Goal: Information Seeking & Learning: Learn about a topic

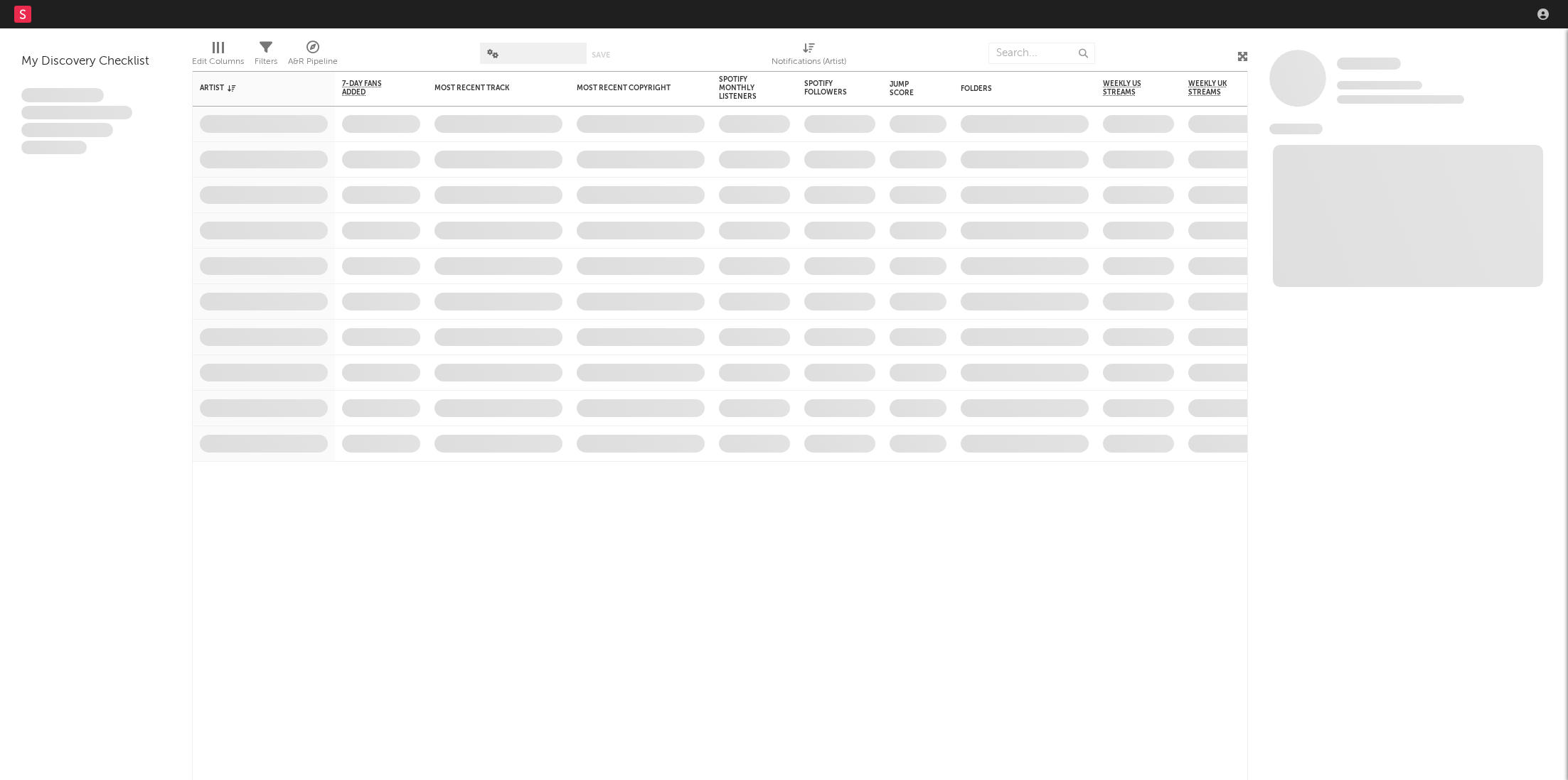
click at [1292, 16] on nav "Dashboard Discovery Assistant Charts Leads" at bounding box center [784, 14] width 1568 height 28
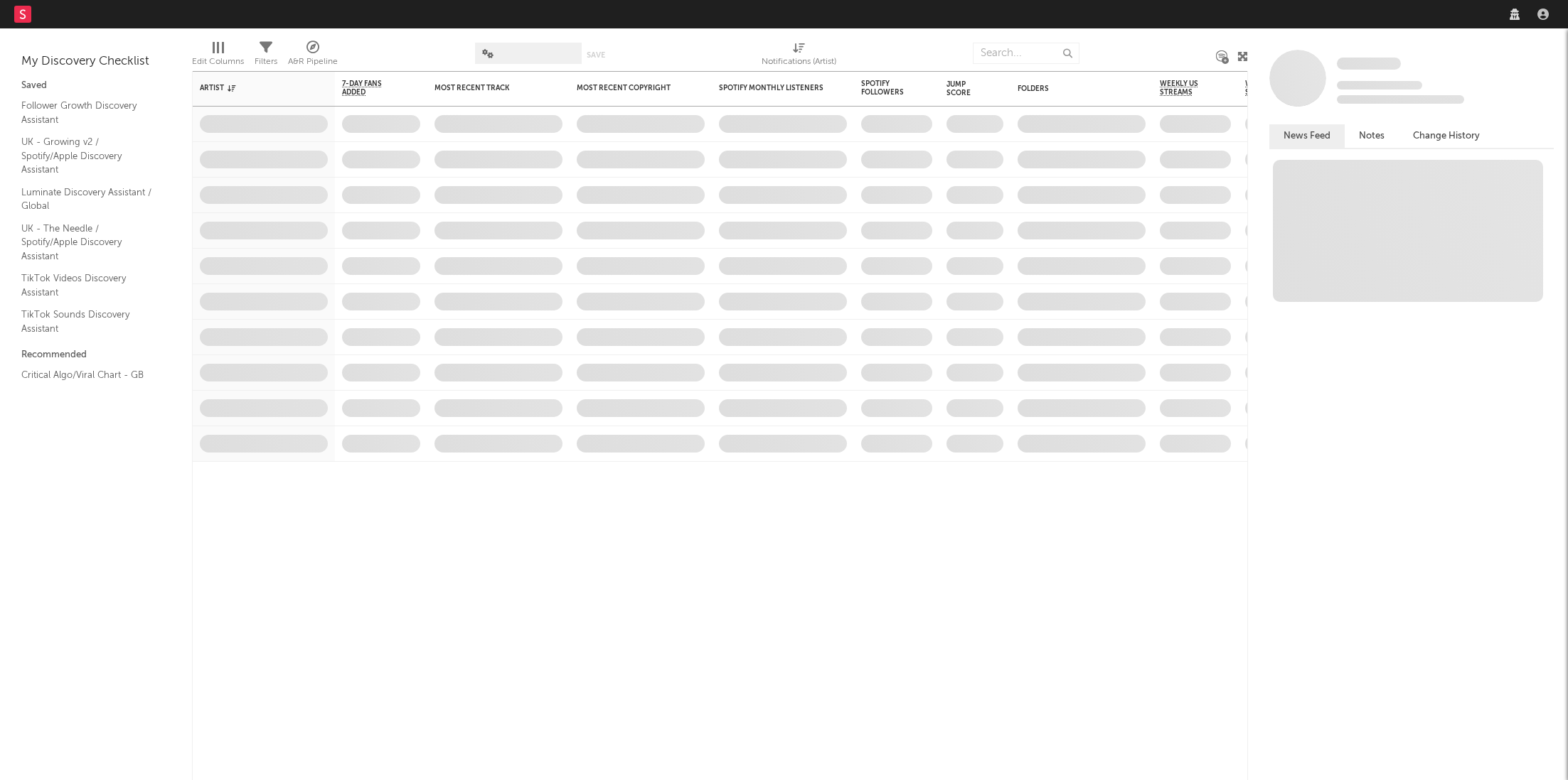
click at [1325, 15] on nav "Dashboard Discovery Assistant Charts Leads" at bounding box center [784, 14] width 1568 height 28
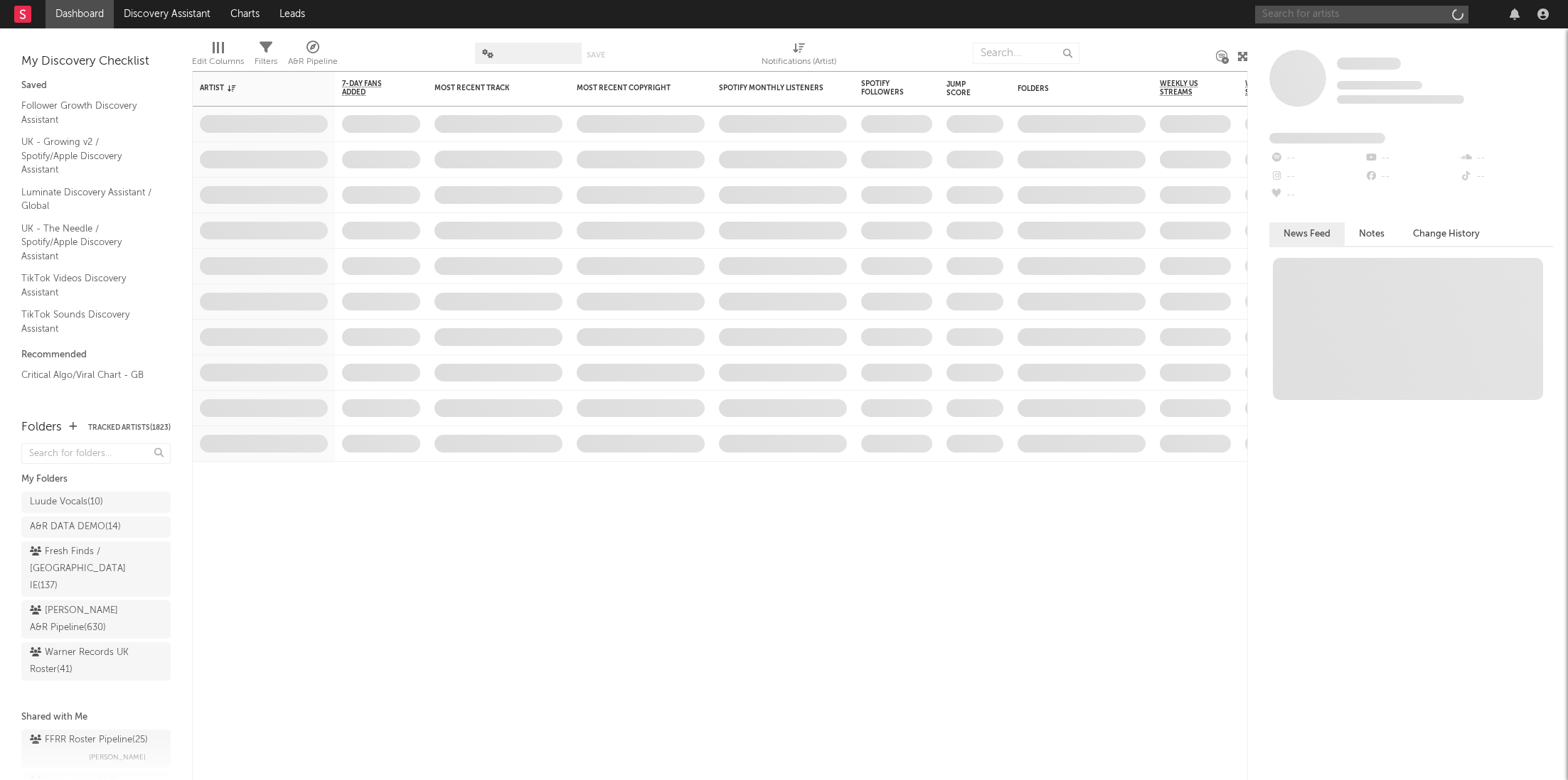
click at [1347, 22] on input "text" at bounding box center [1362, 14] width 213 height 18
paste input "https://open.spotify.com/track/7JjUvQdQ5M4qIDvXg5i3QW?si=7e32fc8295e14b8e"
click at [1327, 13] on input "https://open.spotify.com/track/7JjUvQdQ5M4qIDvXg5i3QW?si=7e32fc8295e14b8e" at bounding box center [1362, 14] width 213 height 18
click at [1355, 16] on input "https://open.spotify.com/track/7JjUvQdQ5M4qIDvXg5i3QW?si=7e32fc8295e14b8e" at bounding box center [1362, 14] width 213 height 18
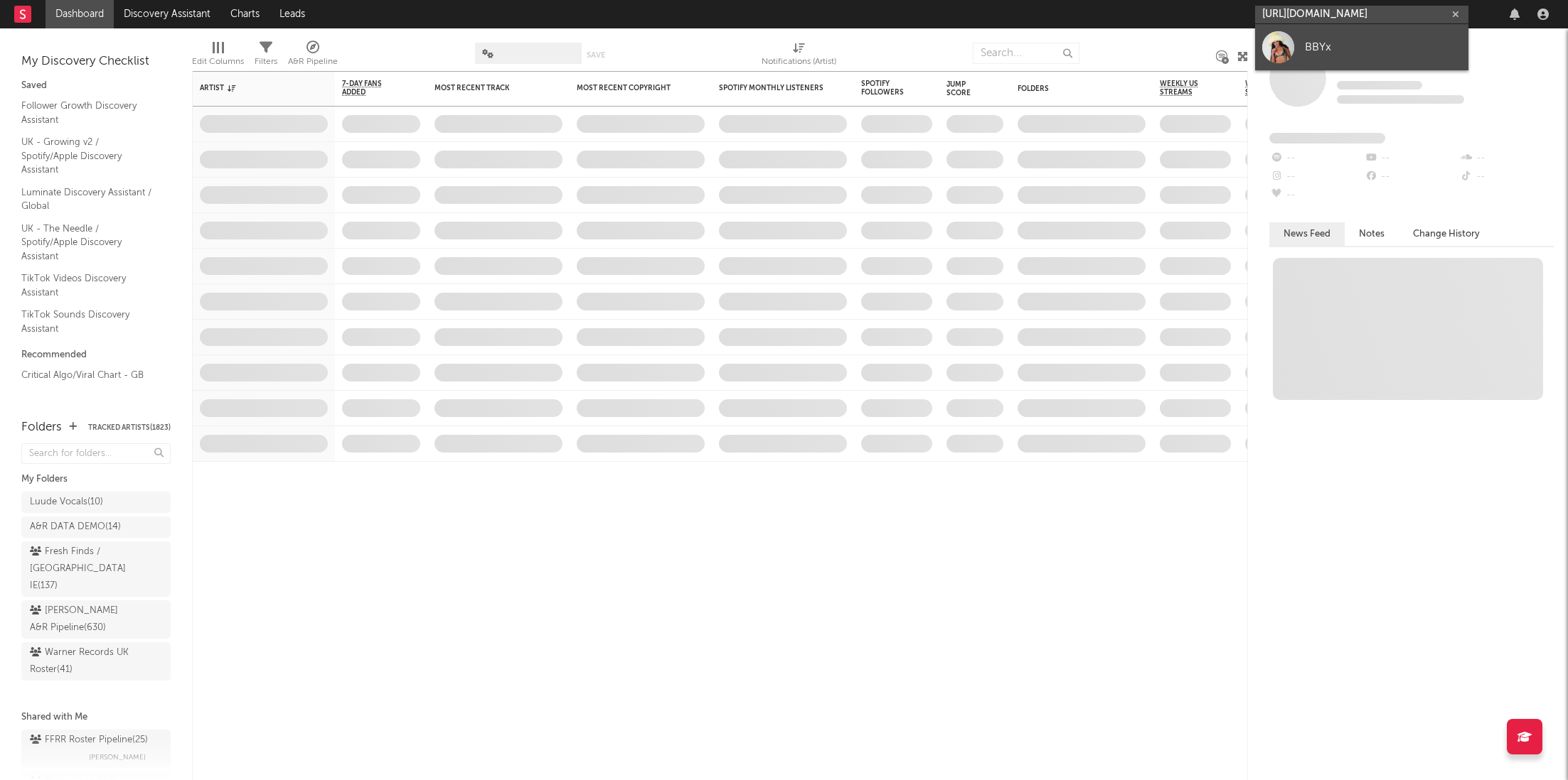
type input "https://open.spotify.com/track/7JjUvQdQ5M4qIDvXg5i3QW?si=7e32fc8295e14b8e"
click at [1387, 45] on div "BBYx" at bounding box center [1383, 47] width 156 height 17
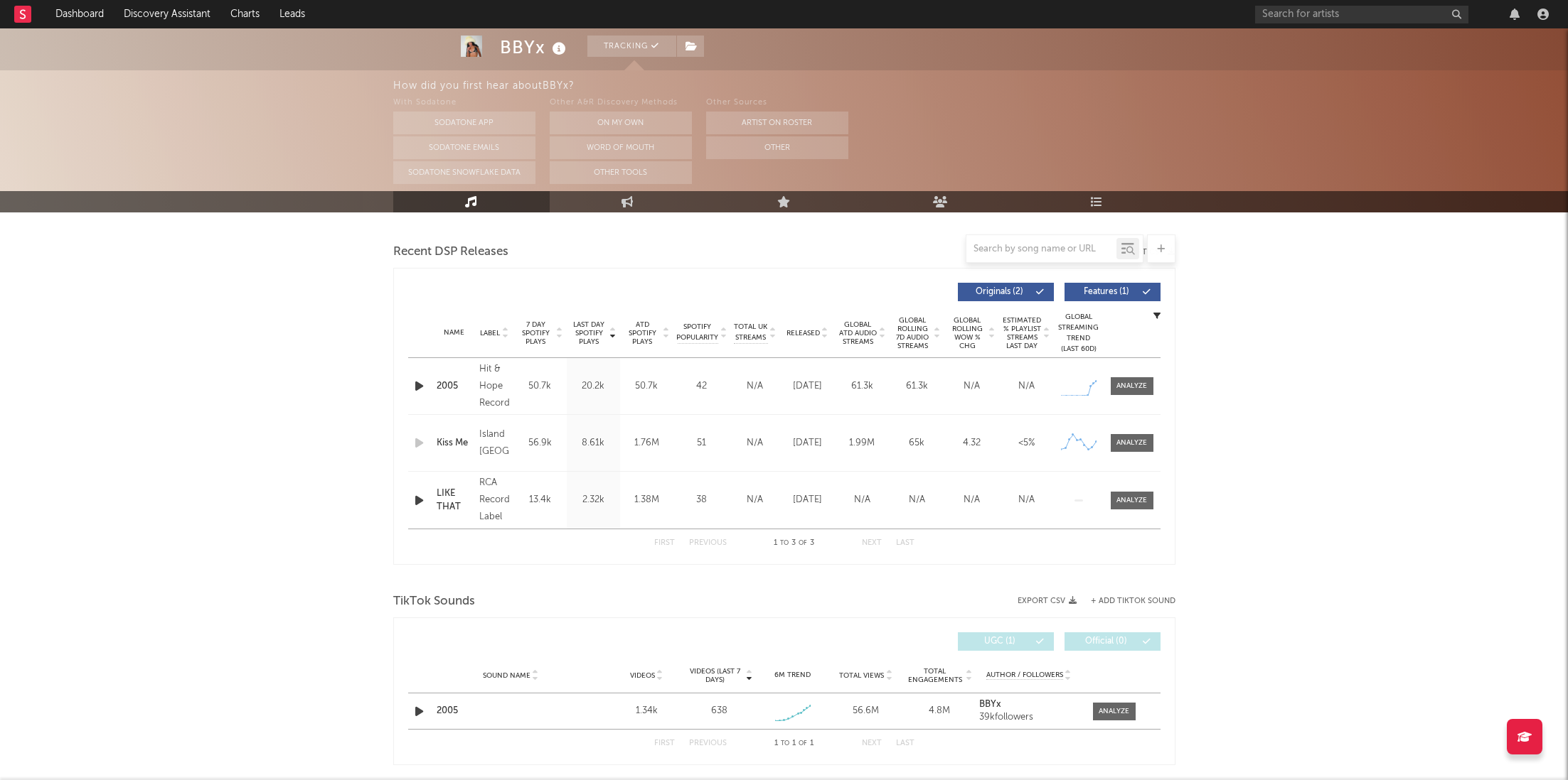
scroll to position [520, 0]
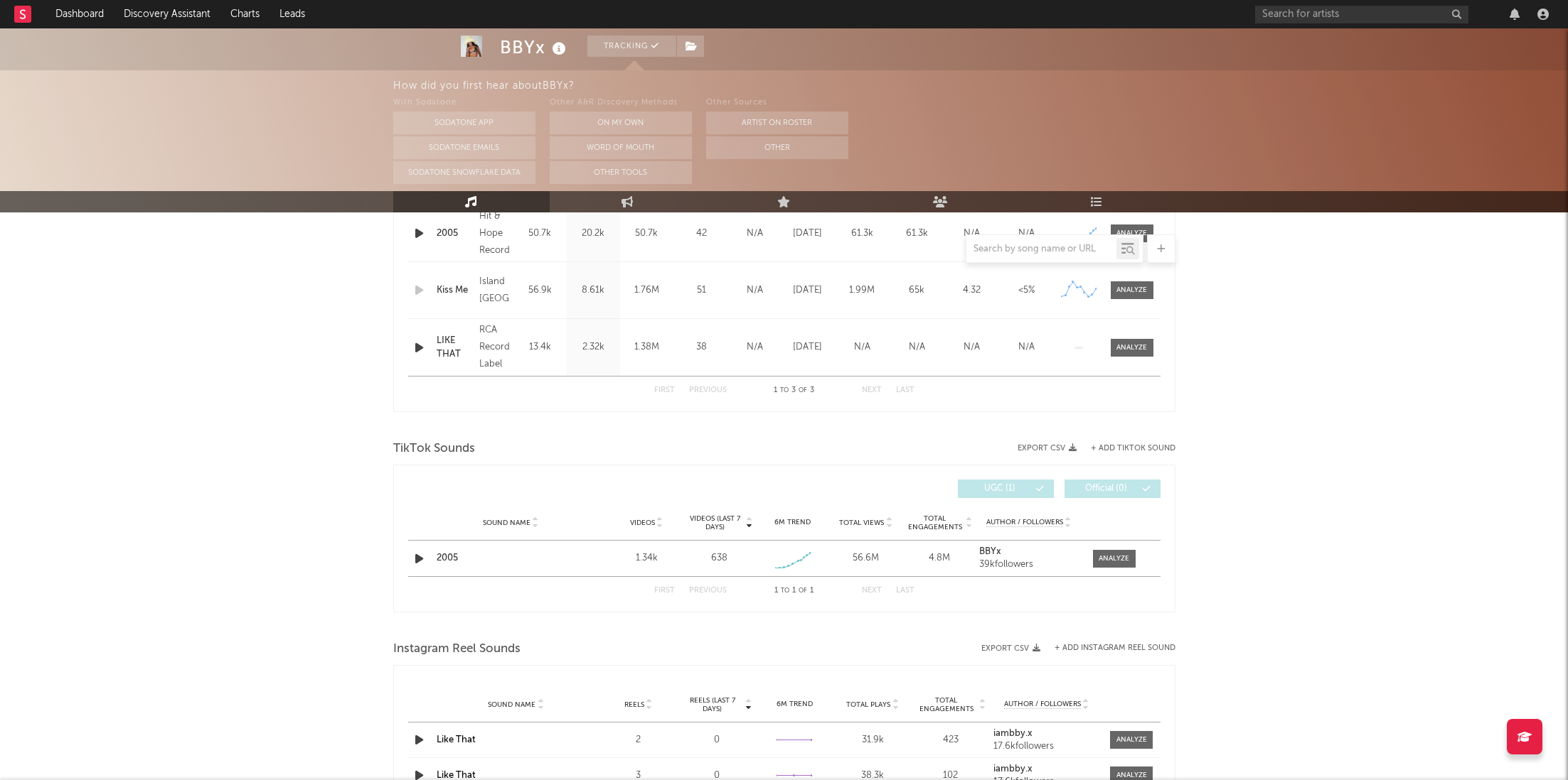
select select "6m"
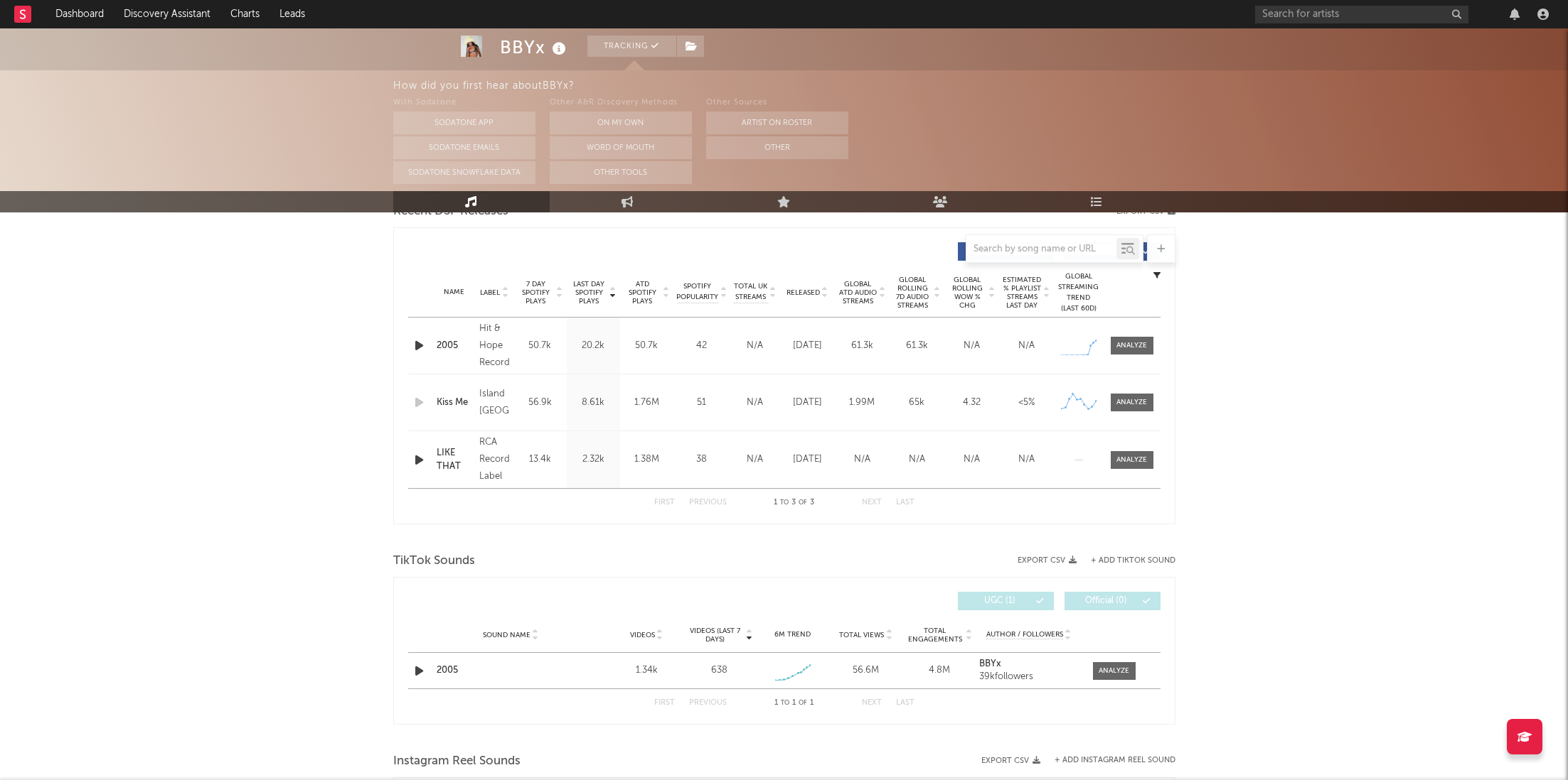
click at [1147, 326] on div "Name 2005 Copyright 2025 Hit & Hope Records Label Hit & Hope Records Album Name…" at bounding box center [784, 346] width 752 height 56
click at [1125, 349] on div at bounding box center [1132, 346] width 31 height 11
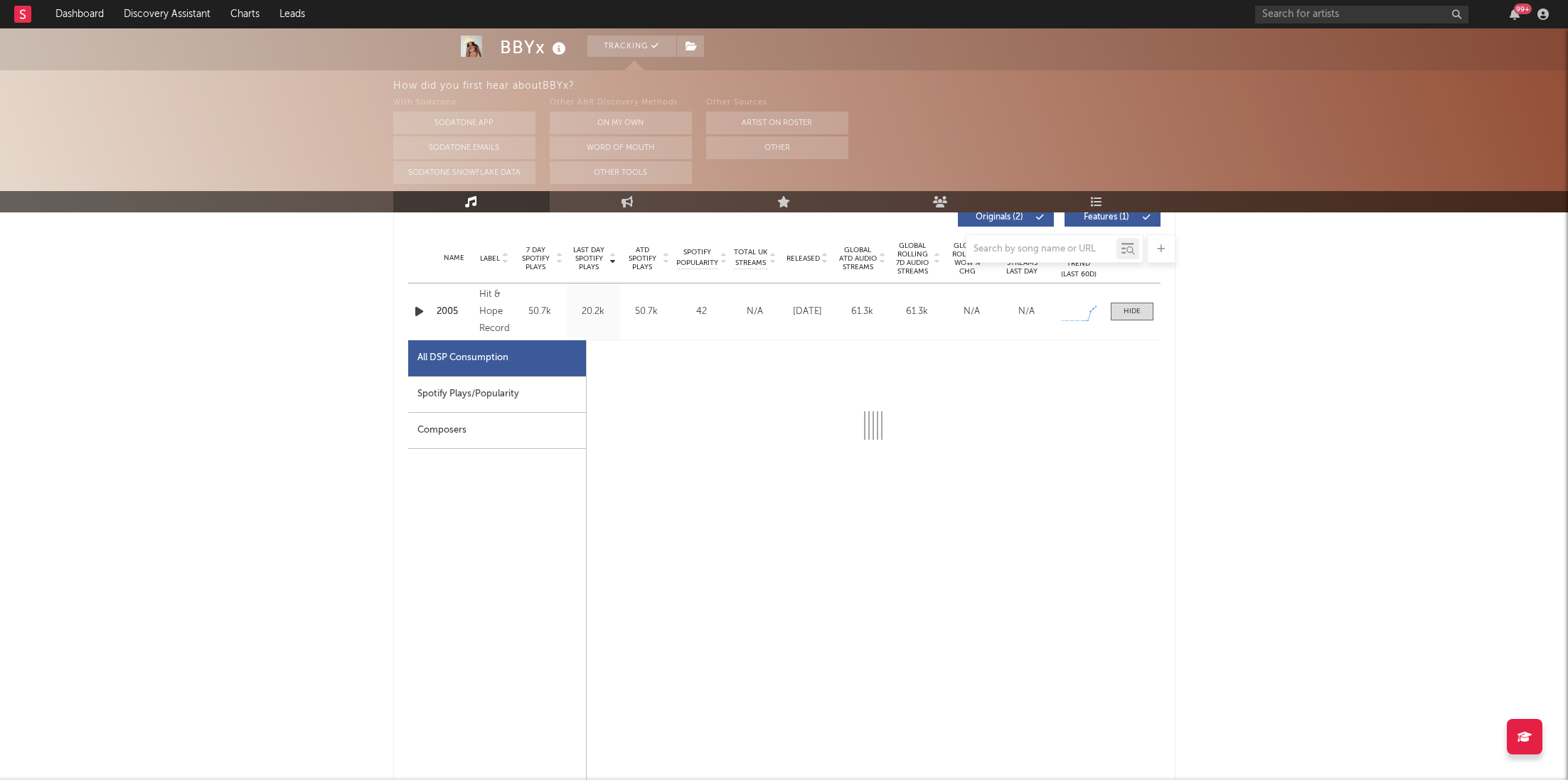
select select "1w"
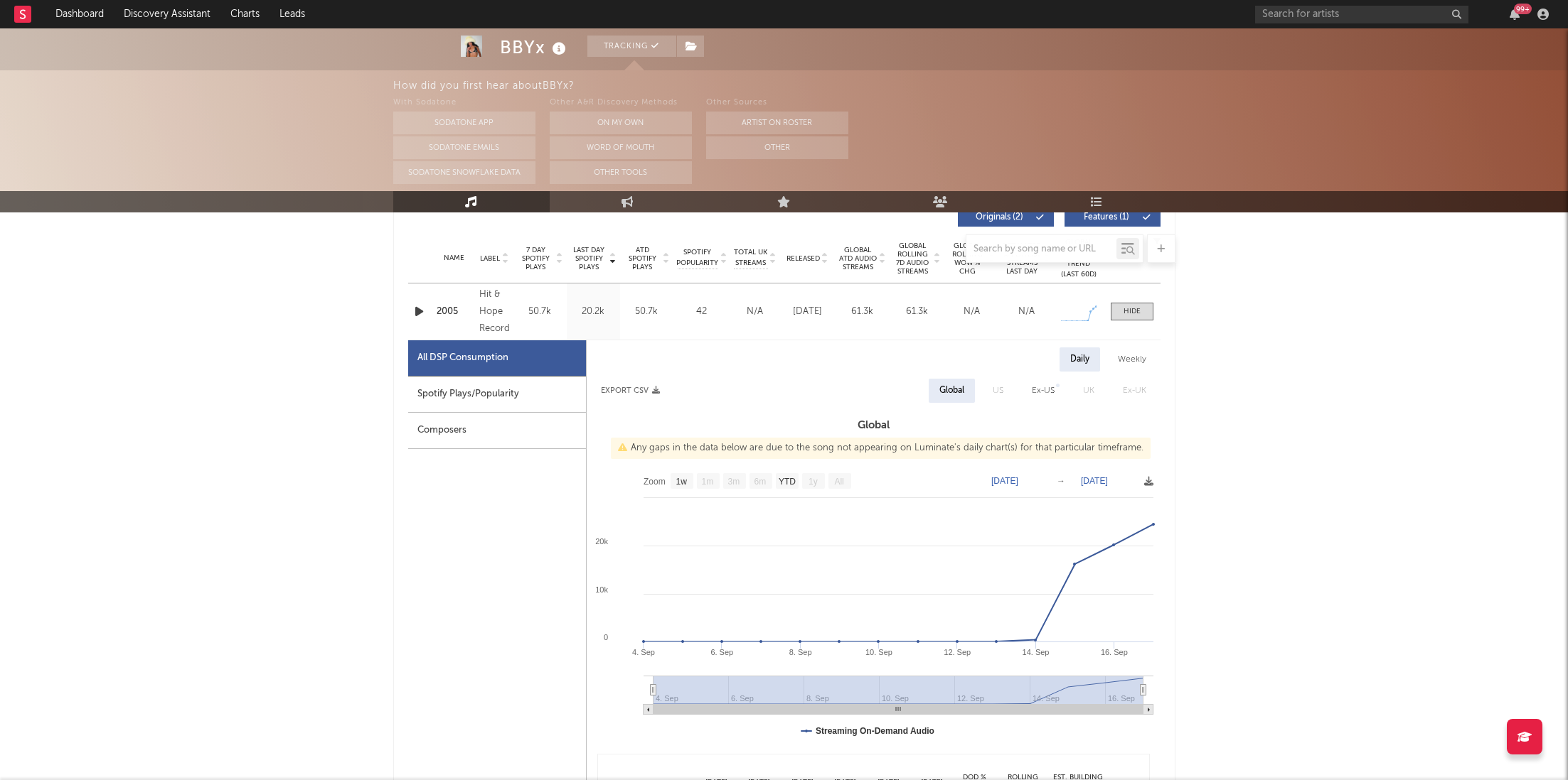
scroll to position [561, 0]
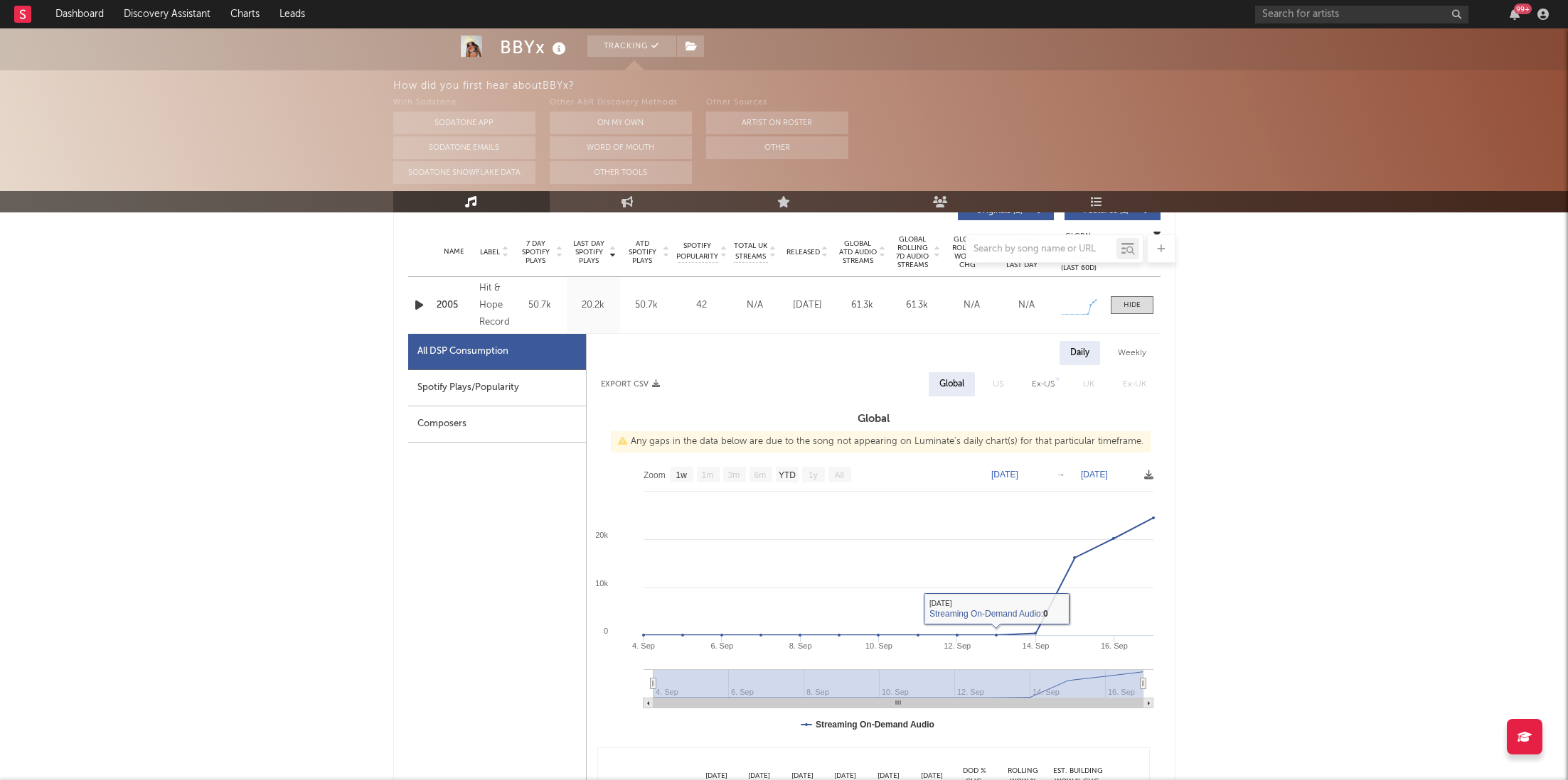
click at [436, 370] on div "Spotify Plays/Popularity" at bounding box center [497, 388] width 177 height 36
select select "1w"
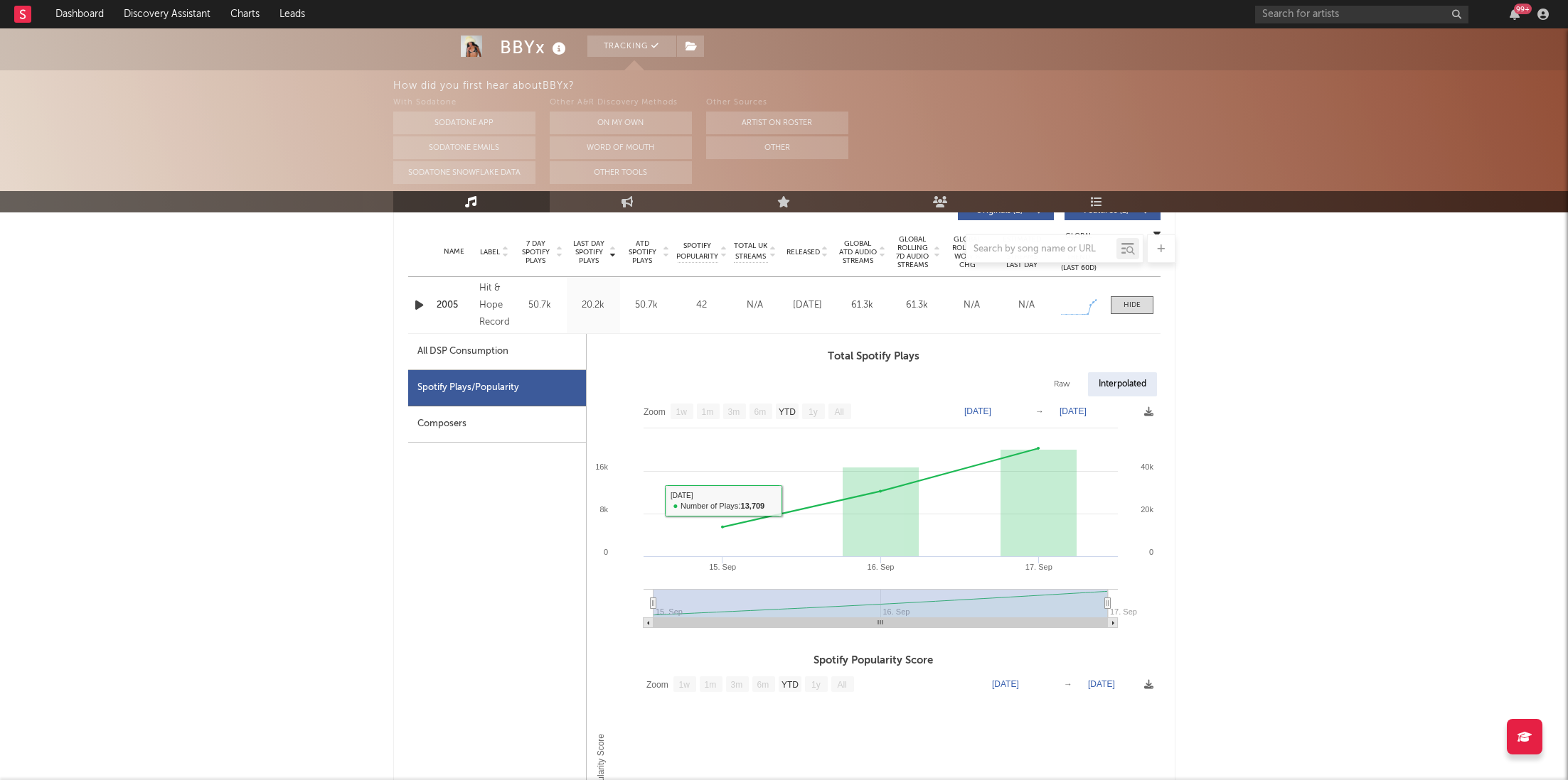
click at [510, 340] on div "All DSP Consumption" at bounding box center [497, 352] width 177 height 36
select select "1w"
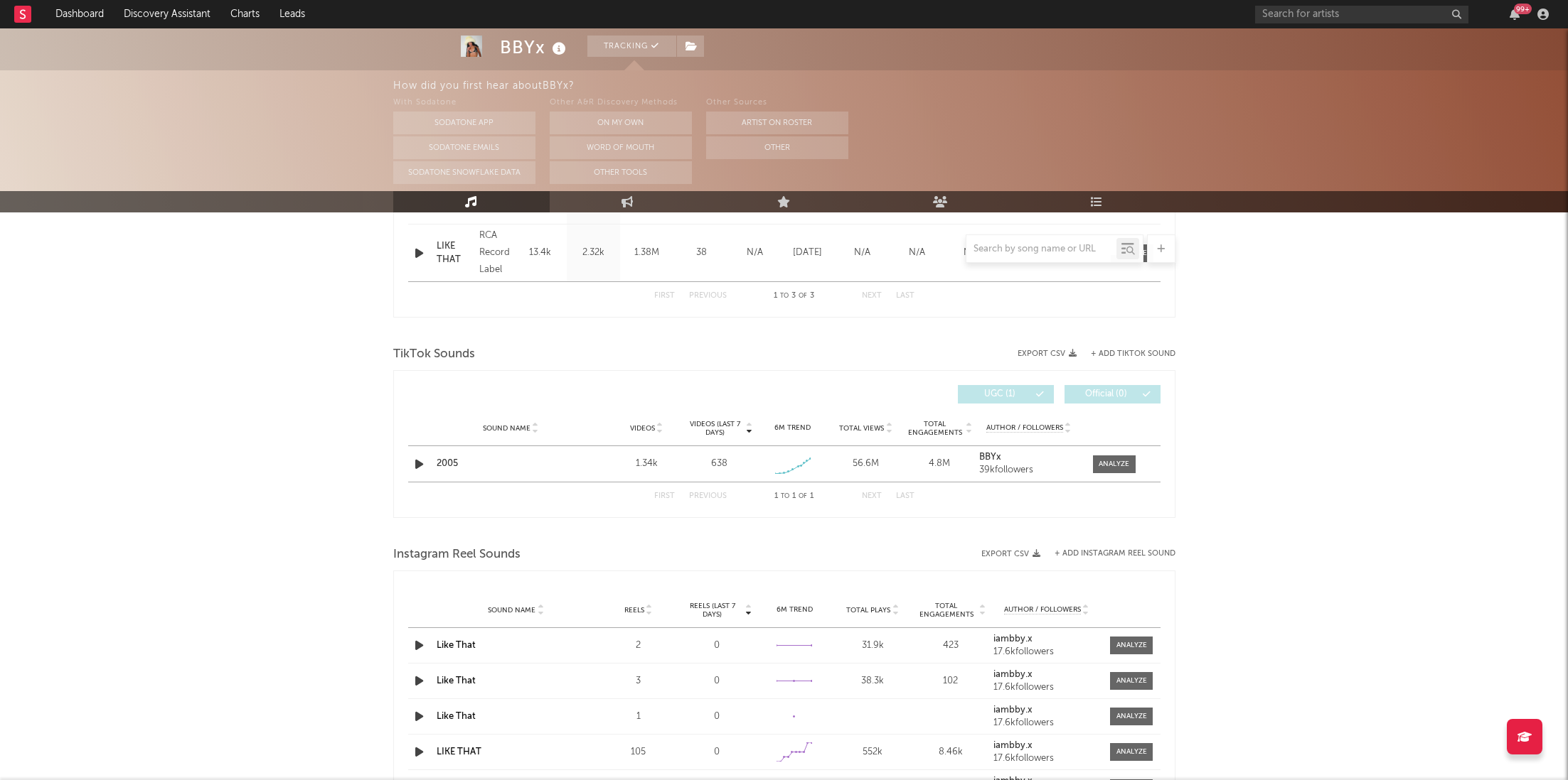
scroll to position [1465, 0]
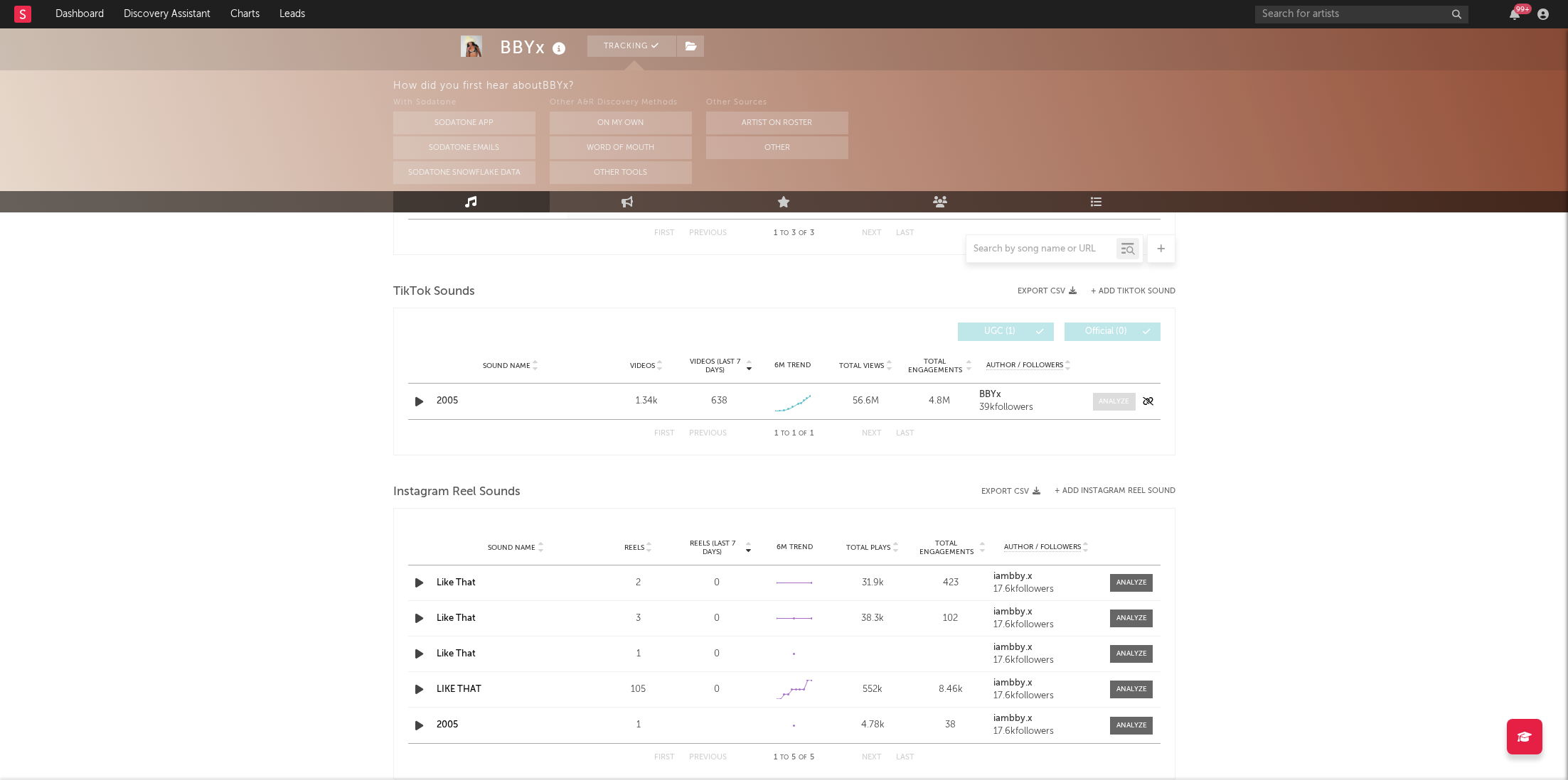
click at [1119, 393] on span at bounding box center [1114, 402] width 43 height 18
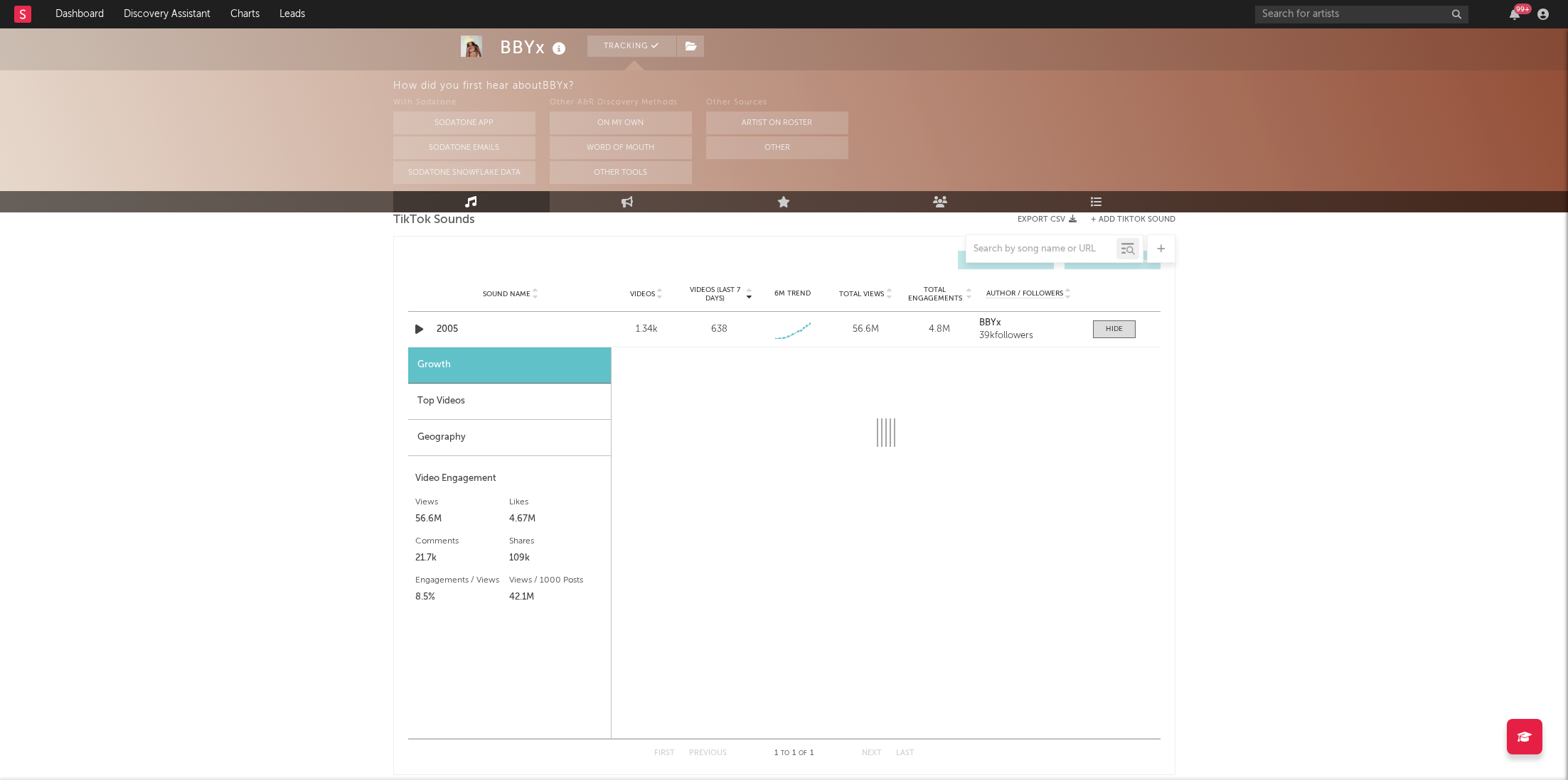
scroll to position [1543, 0]
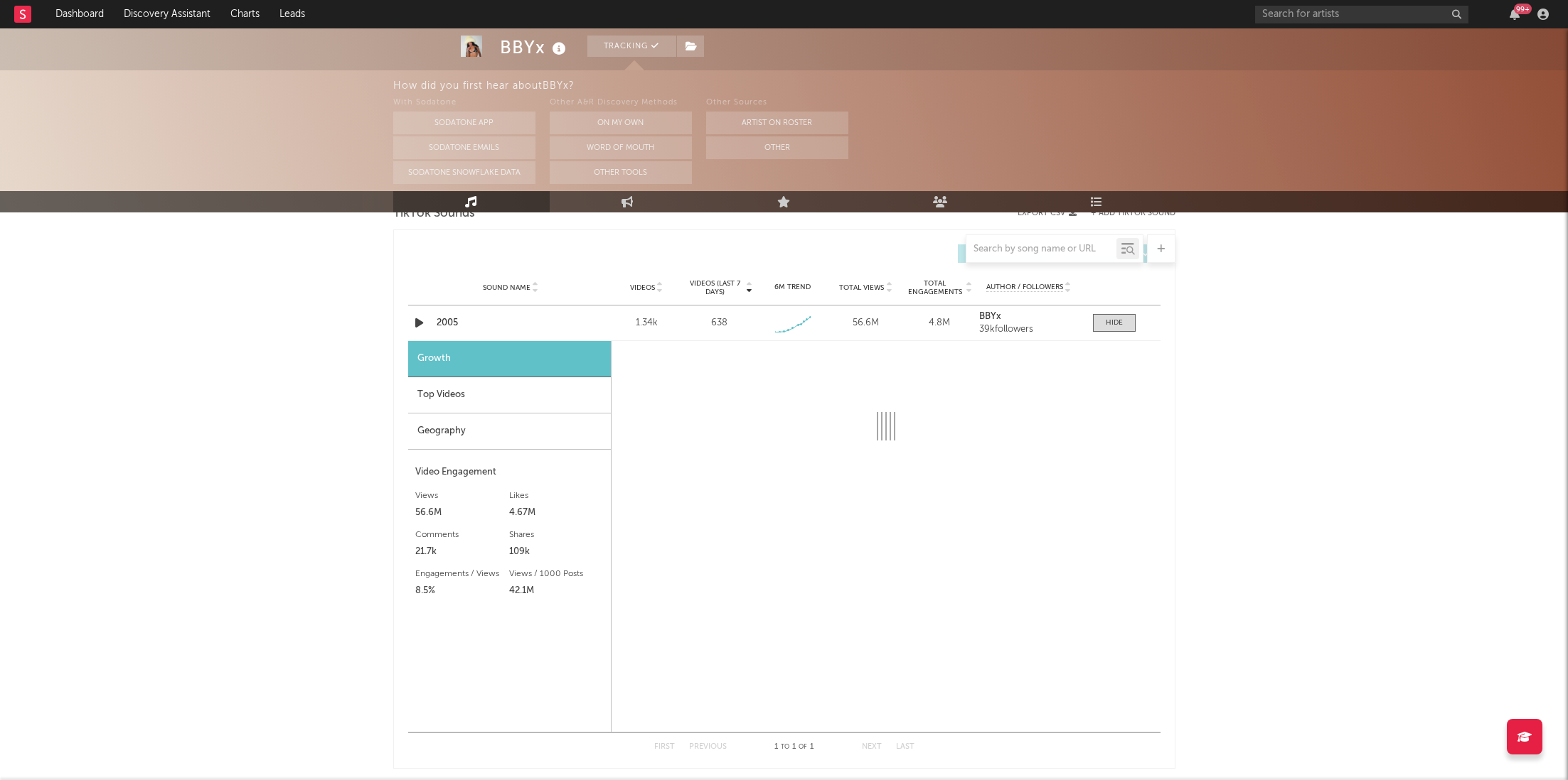
select select "1w"
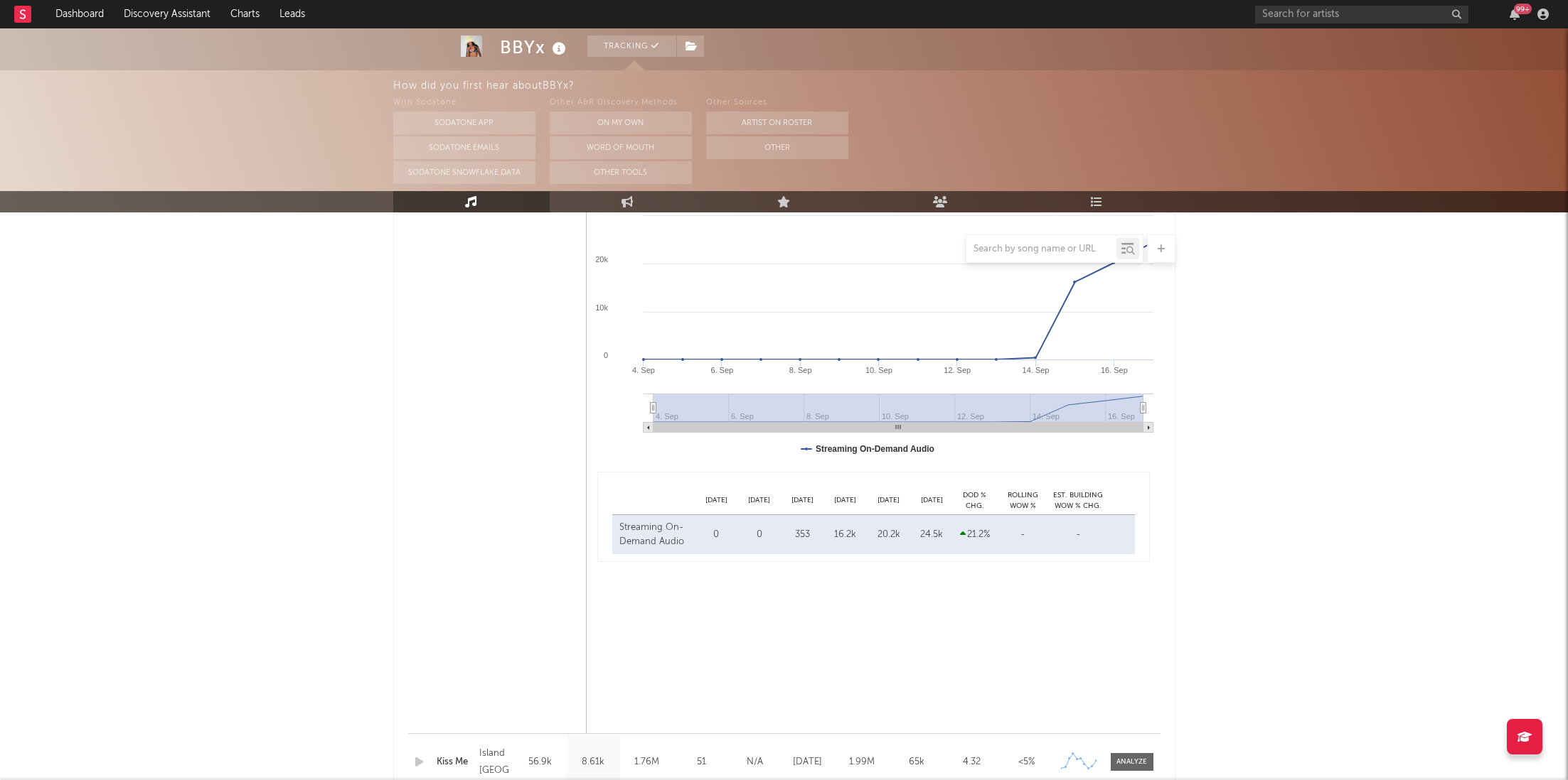
scroll to position [0, 0]
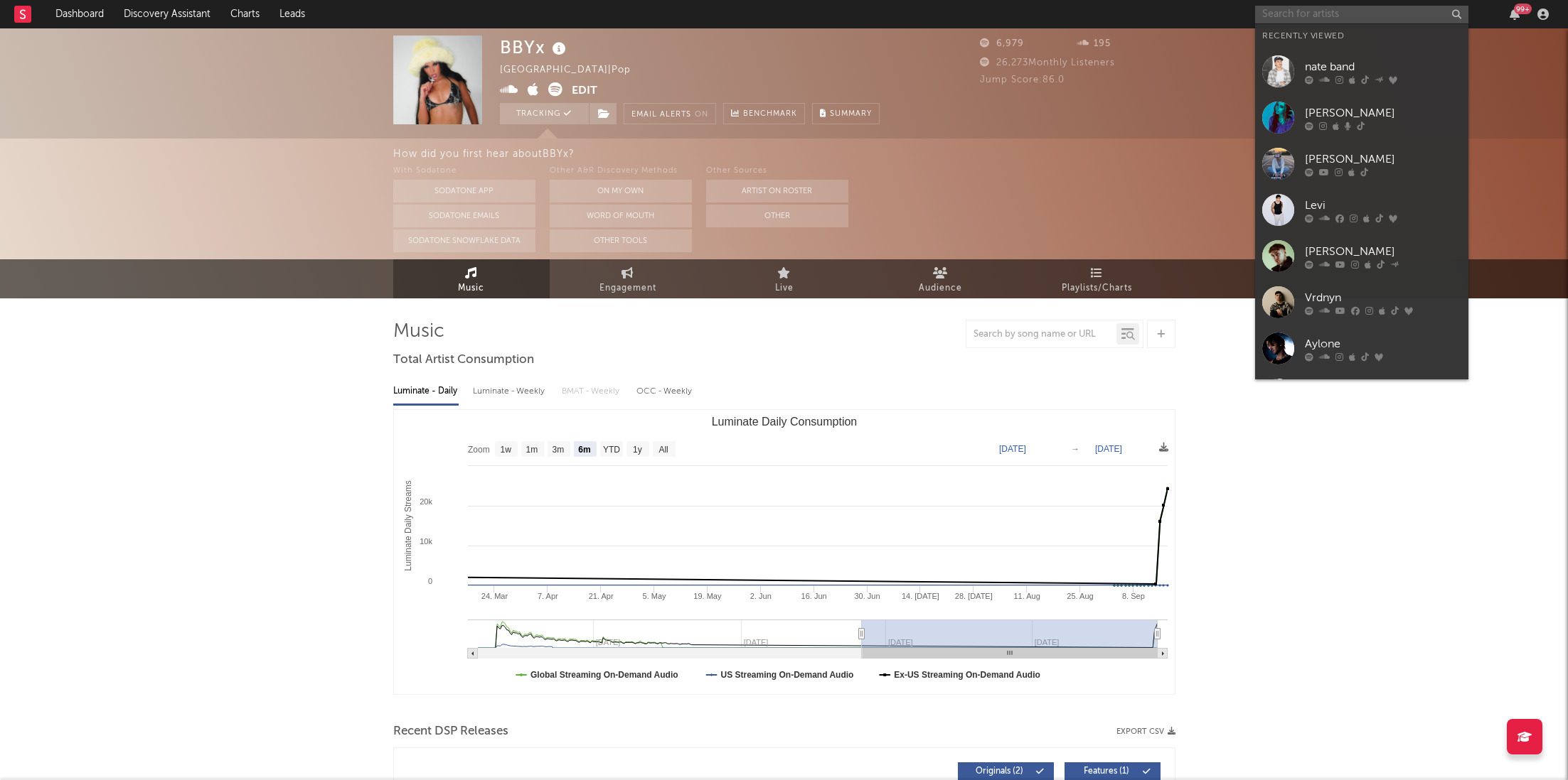
click at [1311, 14] on input "text" at bounding box center [1362, 14] width 213 height 18
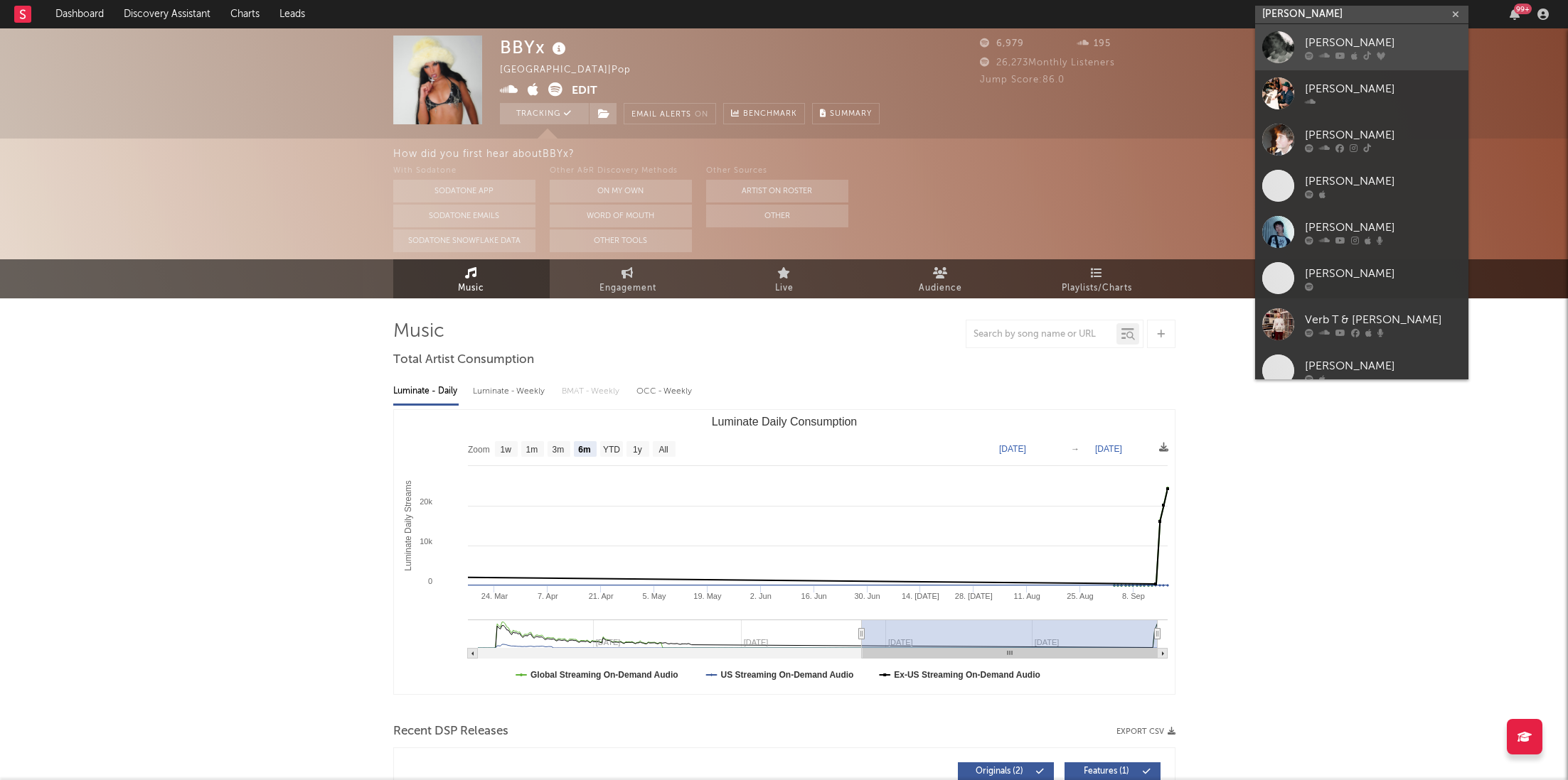
type input "harry t"
click at [1352, 55] on icon at bounding box center [1354, 55] width 6 height 9
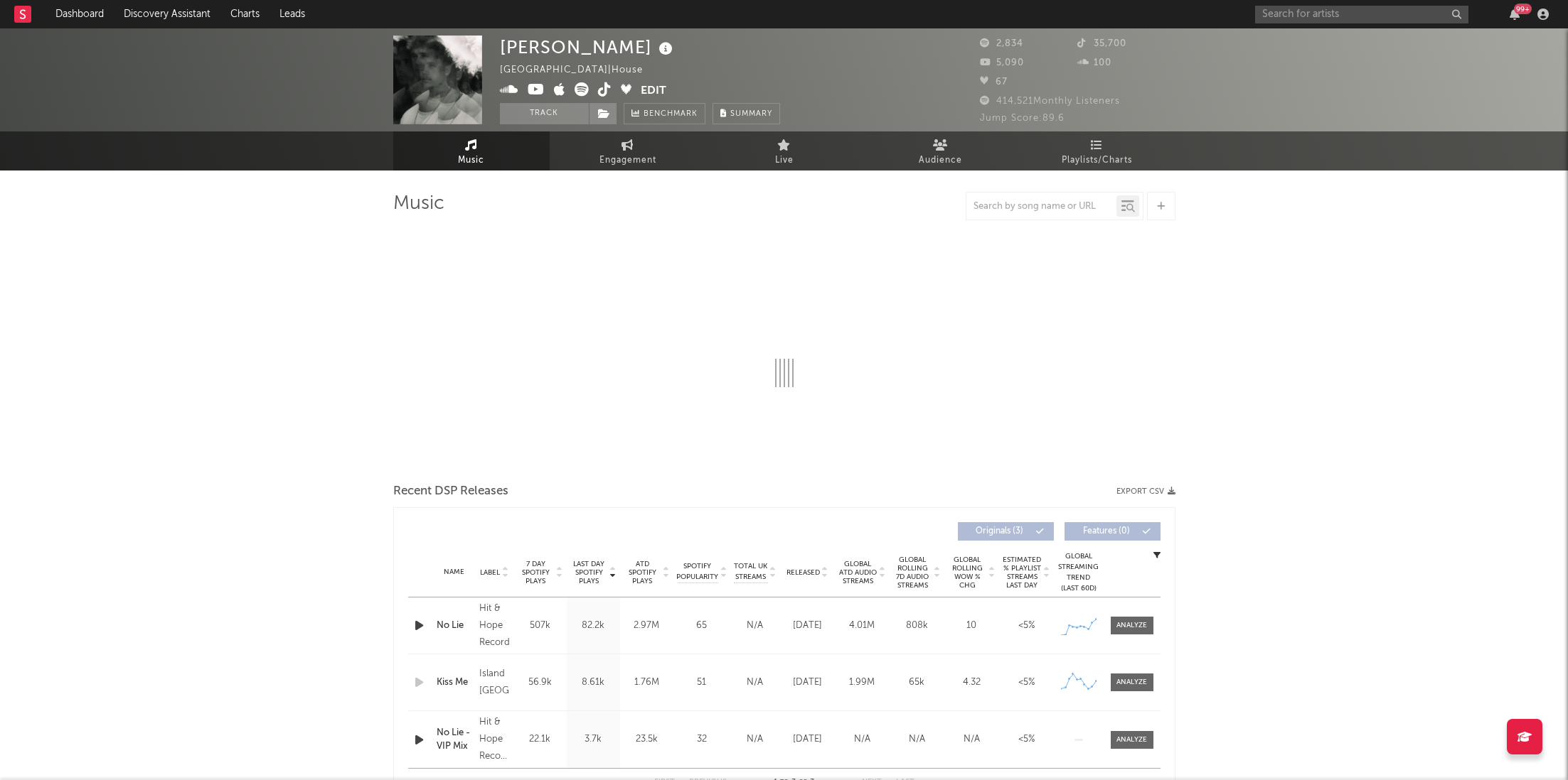
select select "1w"
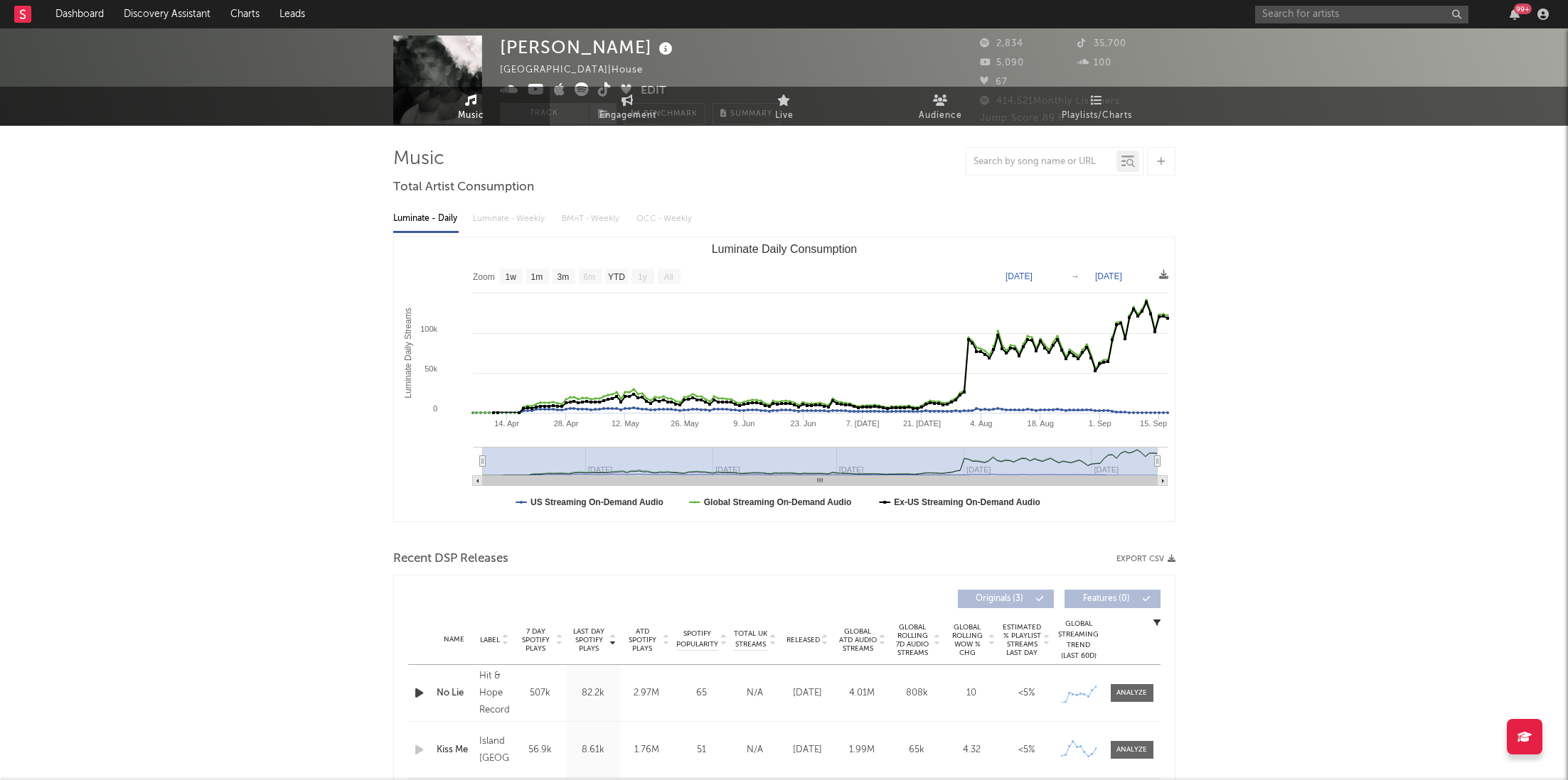
scroll to position [68, 0]
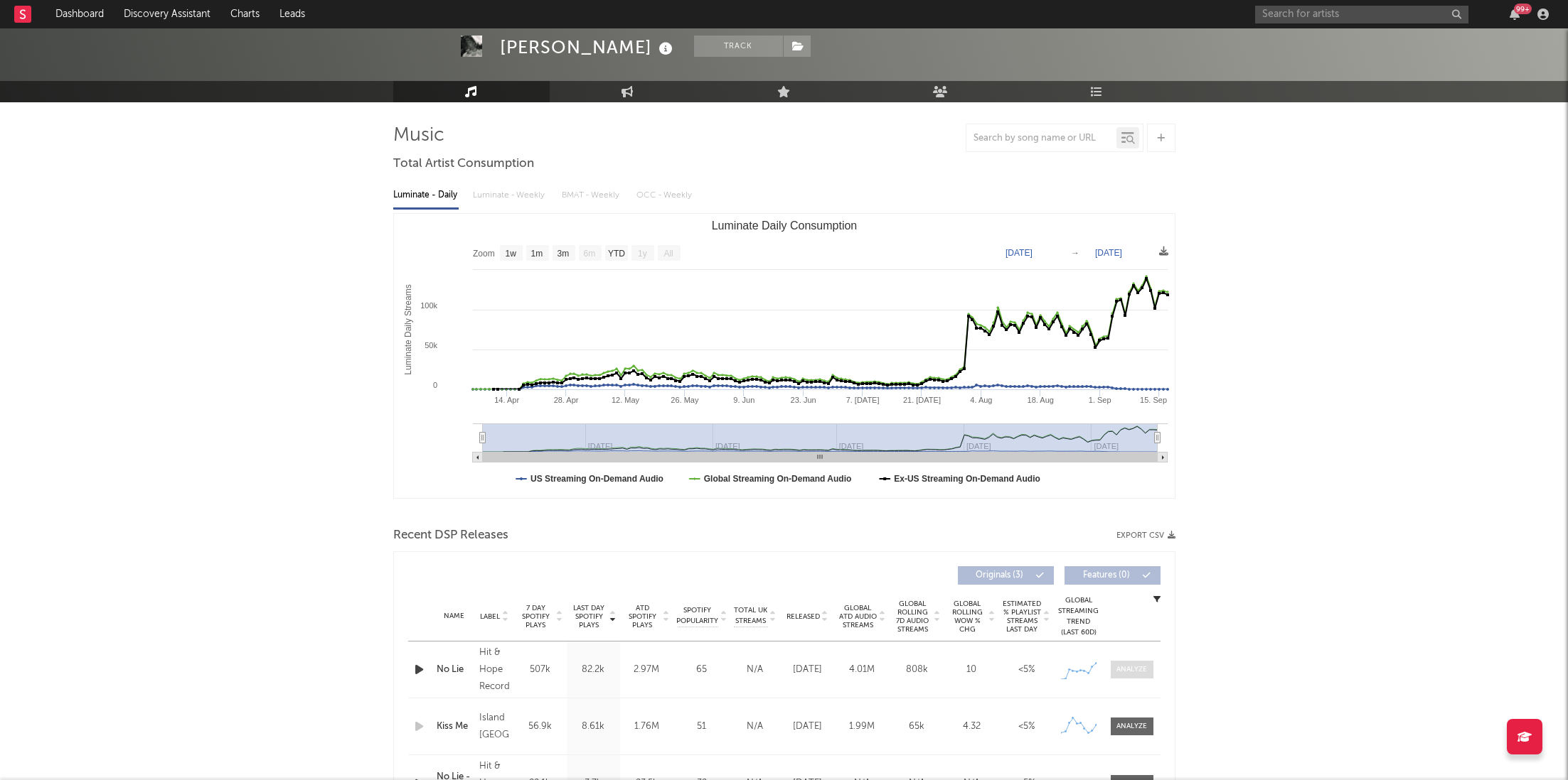
click at [1128, 672] on div at bounding box center [1132, 669] width 31 height 11
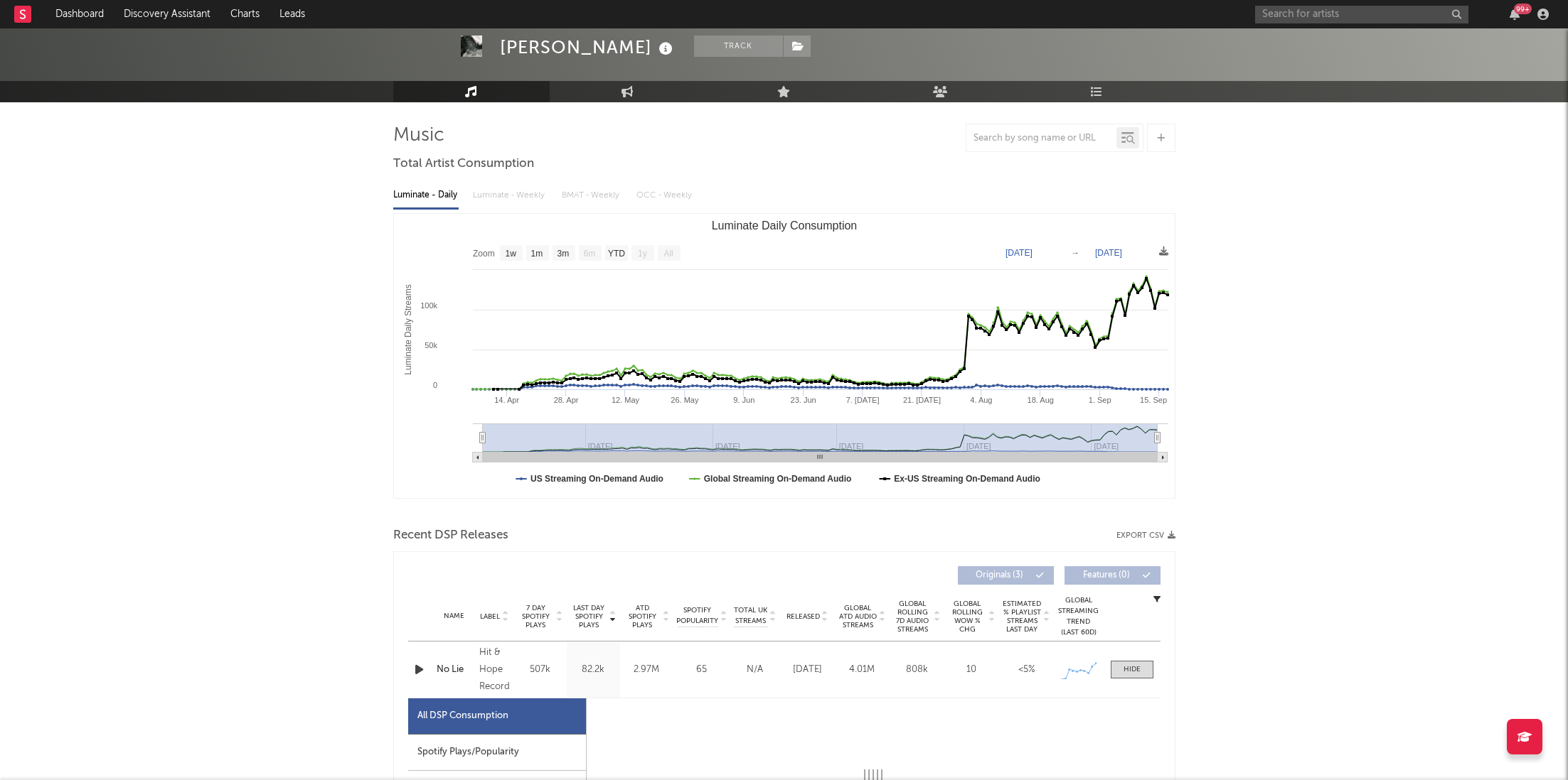
select select "1w"
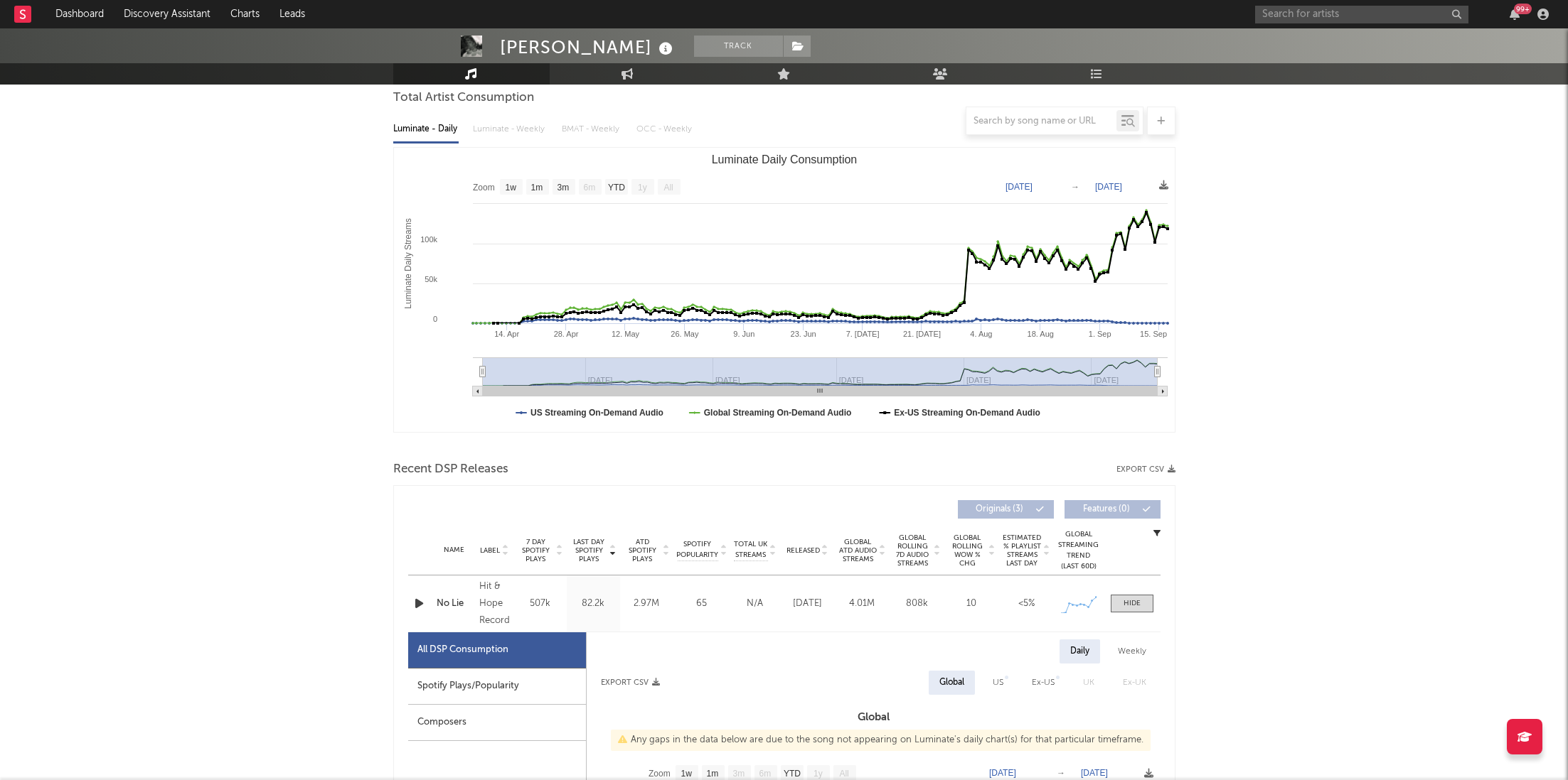
scroll to position [210, 0]
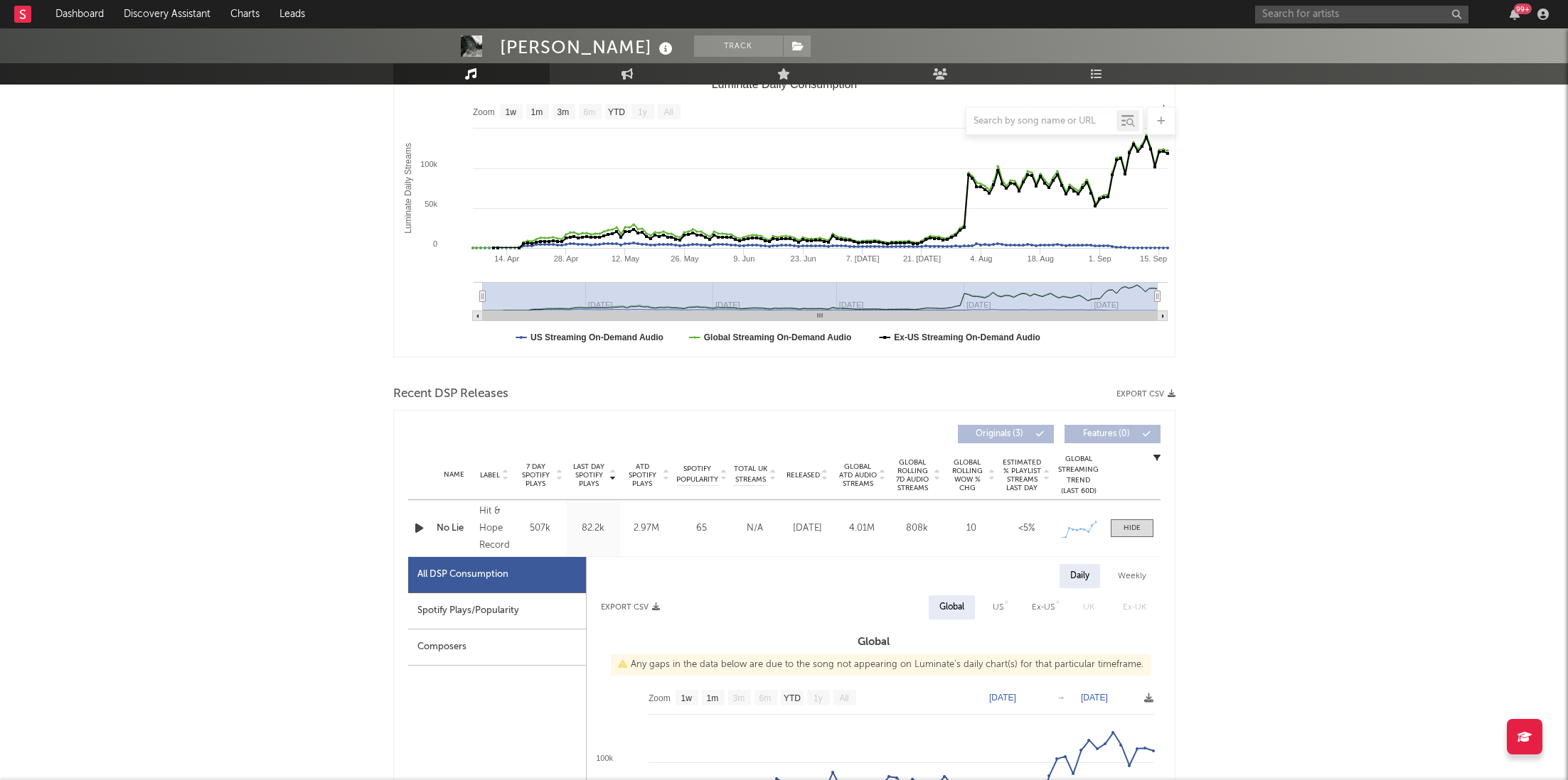
click at [509, 608] on div "Spotify Plays/Popularity" at bounding box center [497, 611] width 177 height 36
select select "1w"
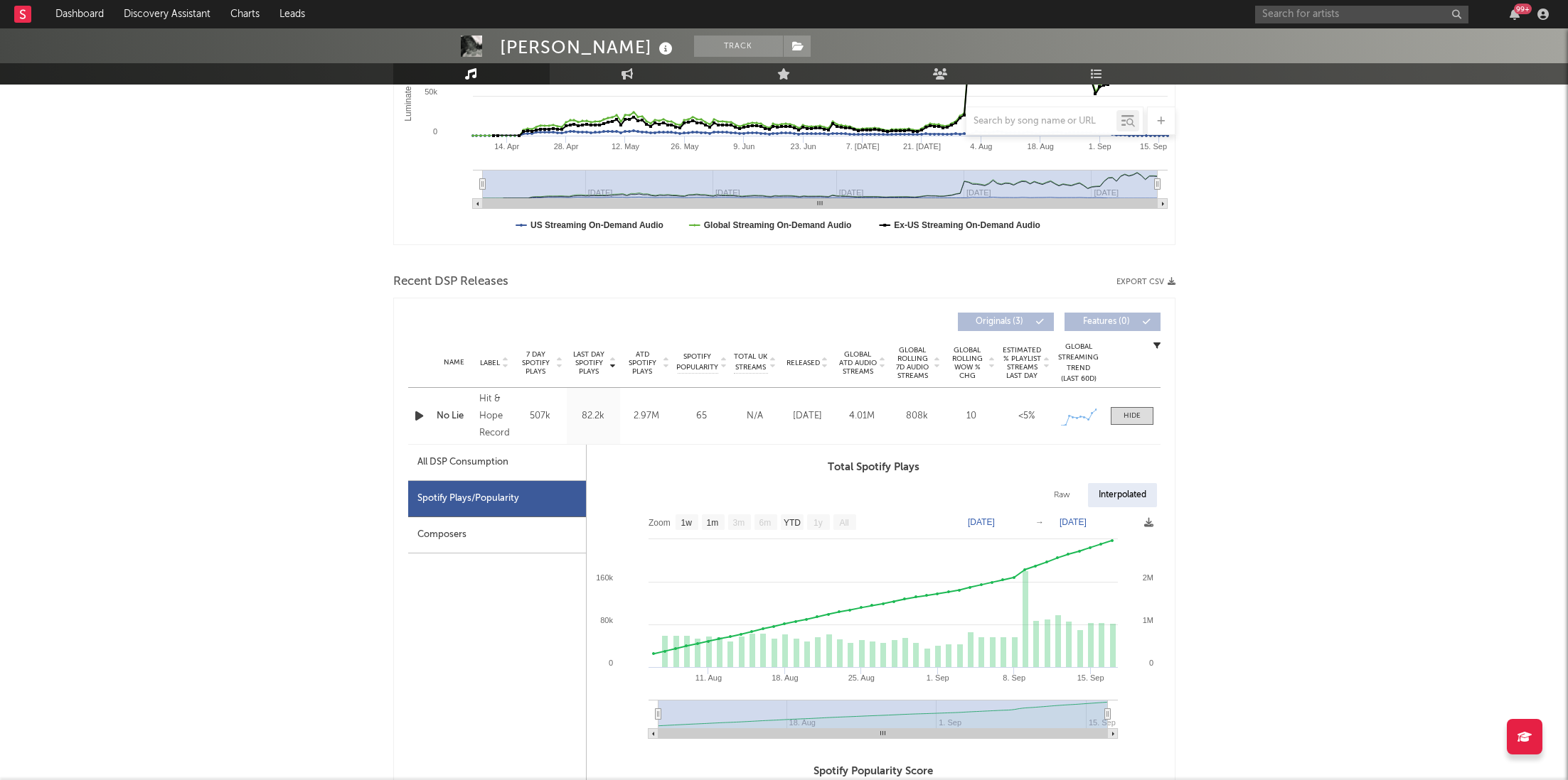
scroll to position [335, 0]
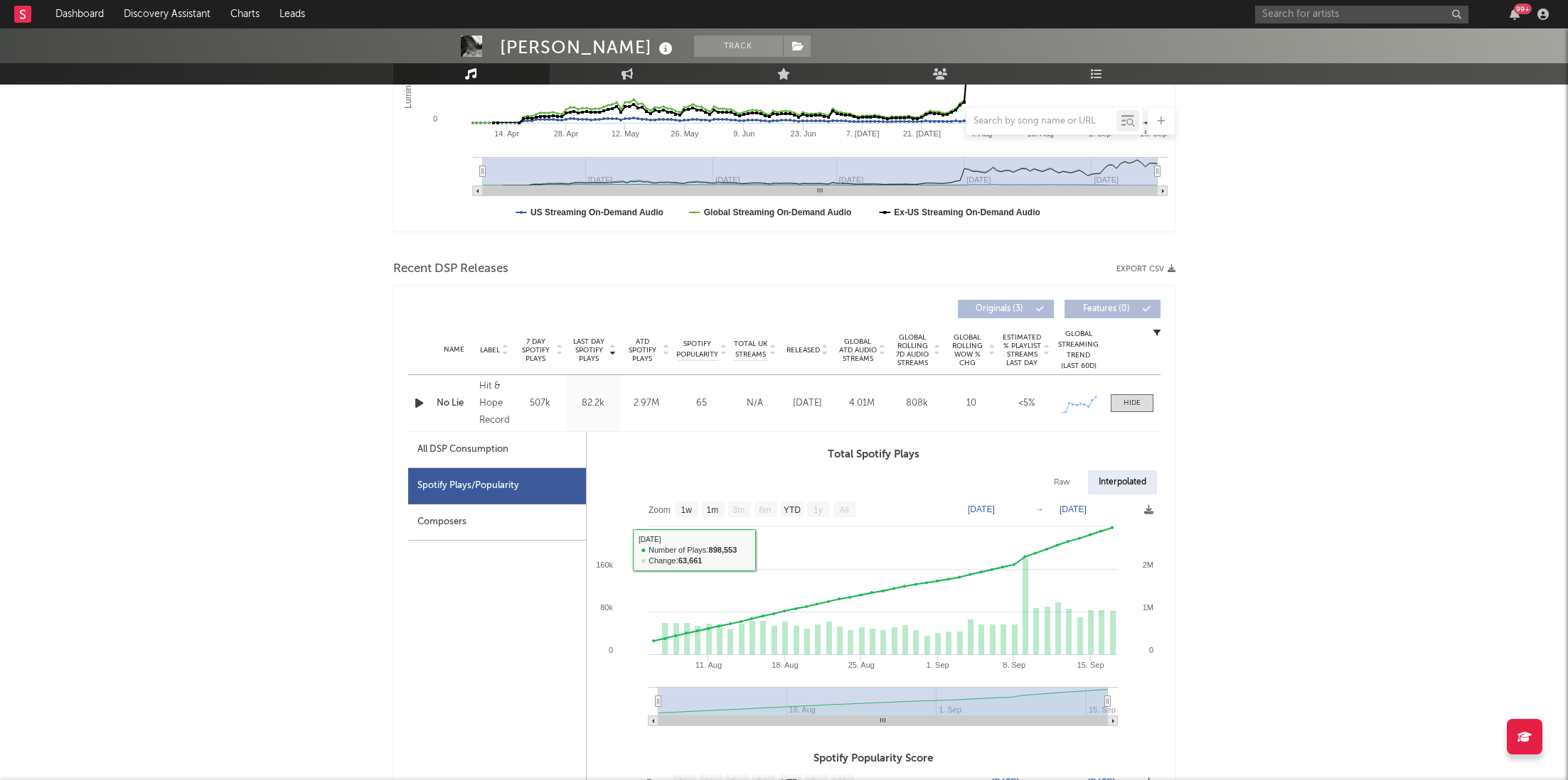
click at [471, 454] on div "All DSP Consumption" at bounding box center [463, 449] width 91 height 17
select select "1w"
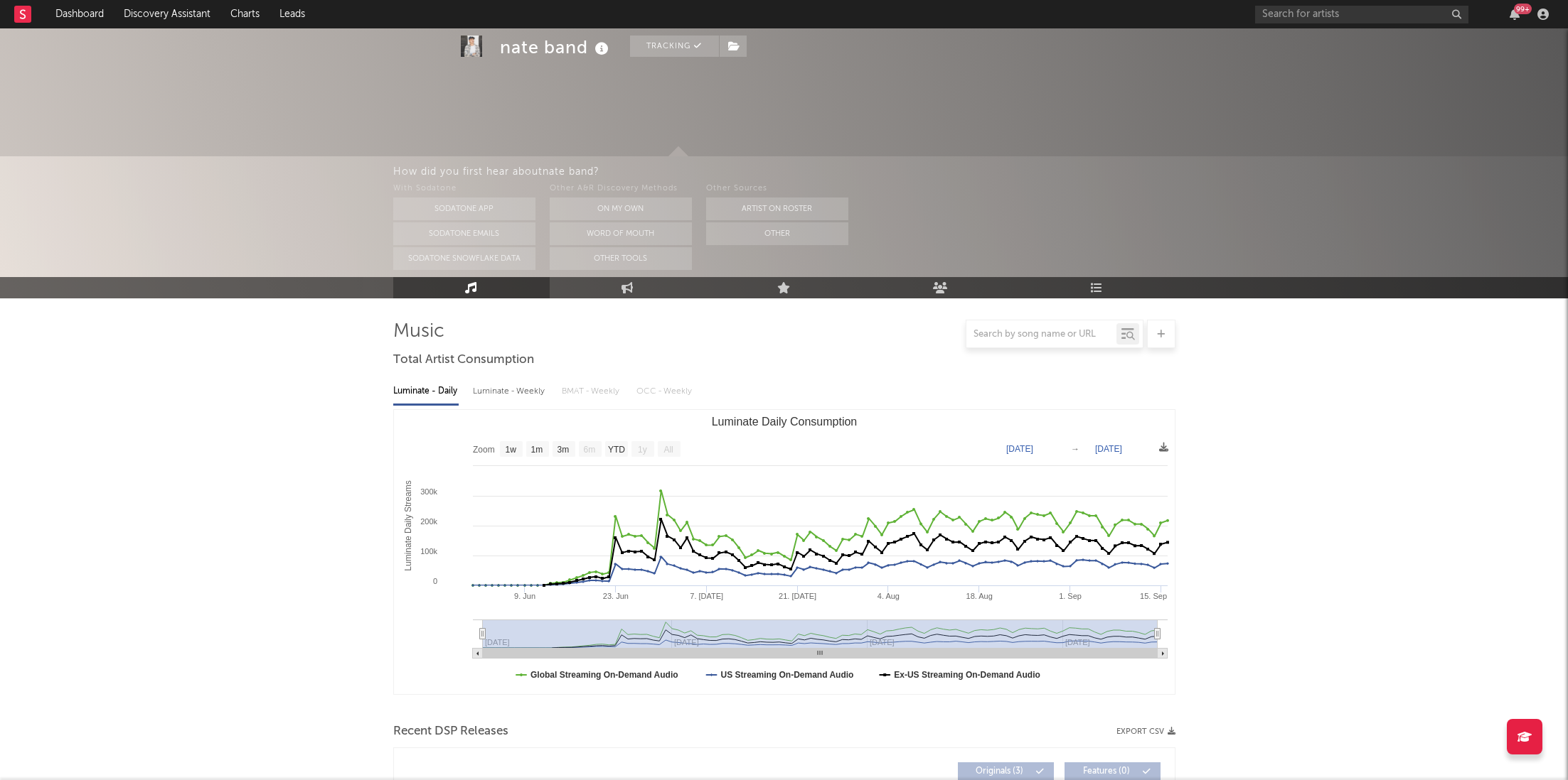
select select "1w"
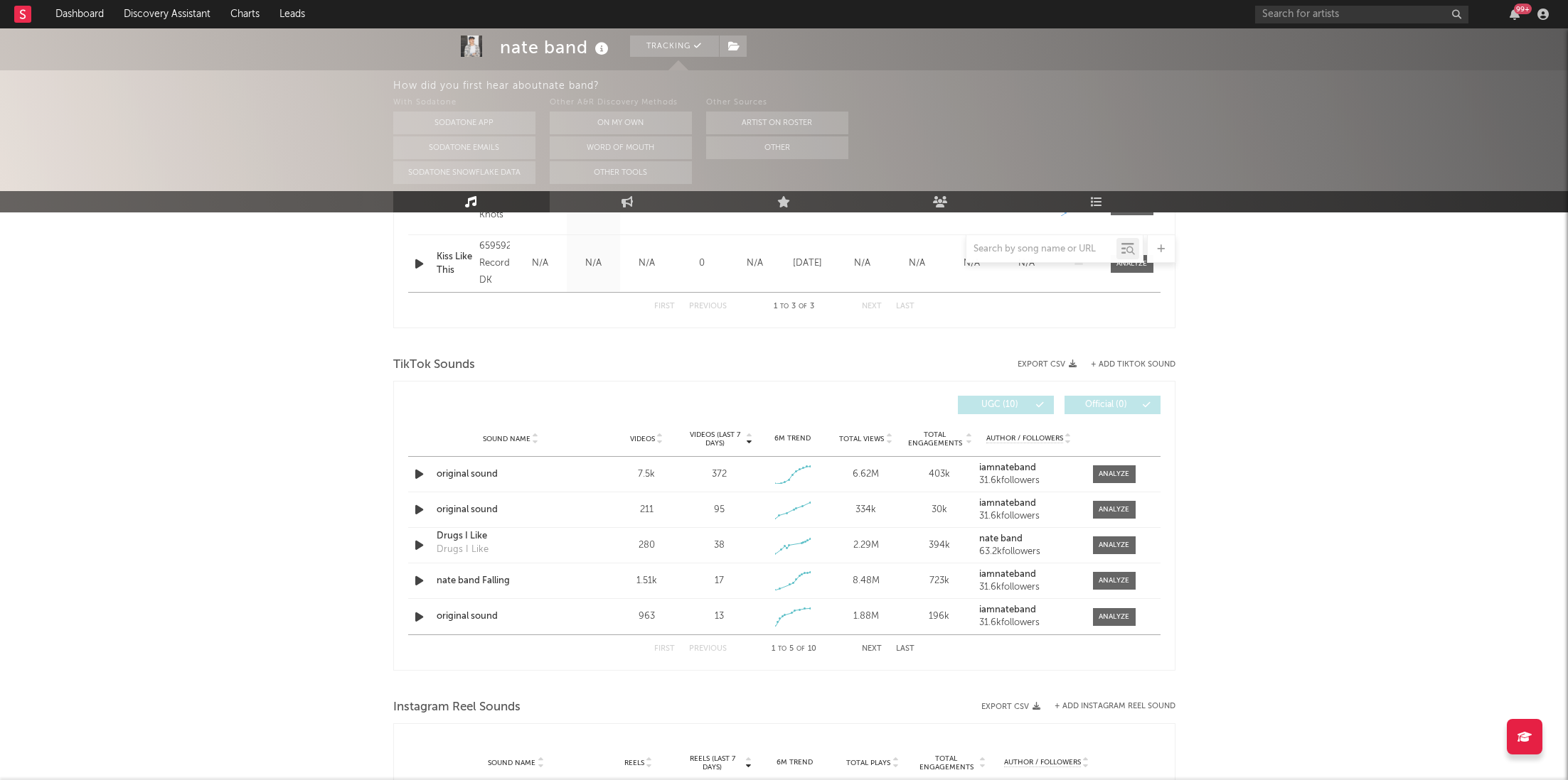
scroll to position [19, 0]
click at [1518, 15] on icon "button" at bounding box center [1514, 14] width 10 height 11
click at [135, 481] on div "nate band Tracking [GEOGRAPHIC_DATA] | House Edit Tracking Email Alerts On Benc…" at bounding box center [784, 392] width 1568 height 2161
click at [1517, 8] on div "99 +" at bounding box center [1522, 9] width 18 height 11
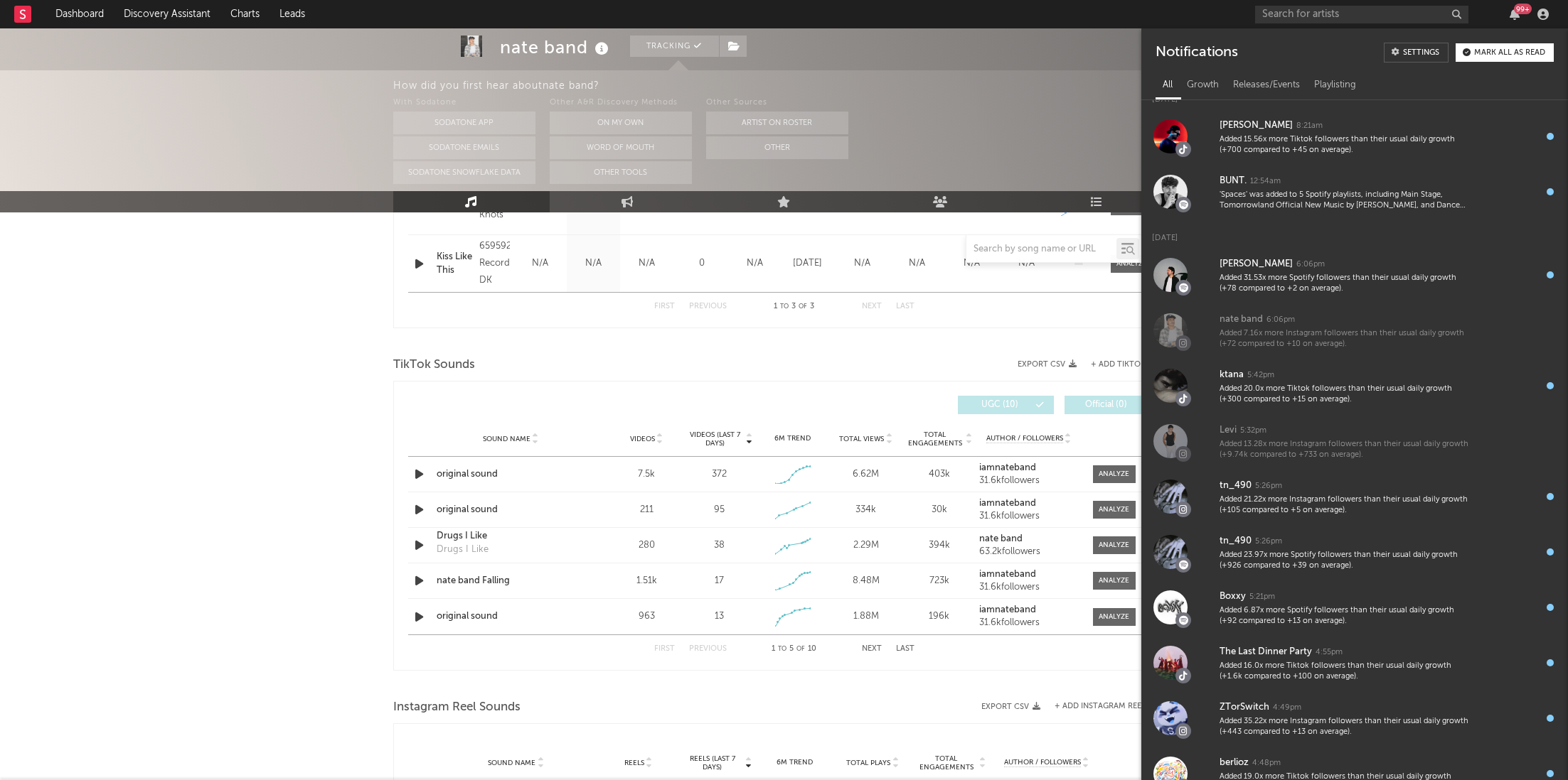
scroll to position [0, 0]
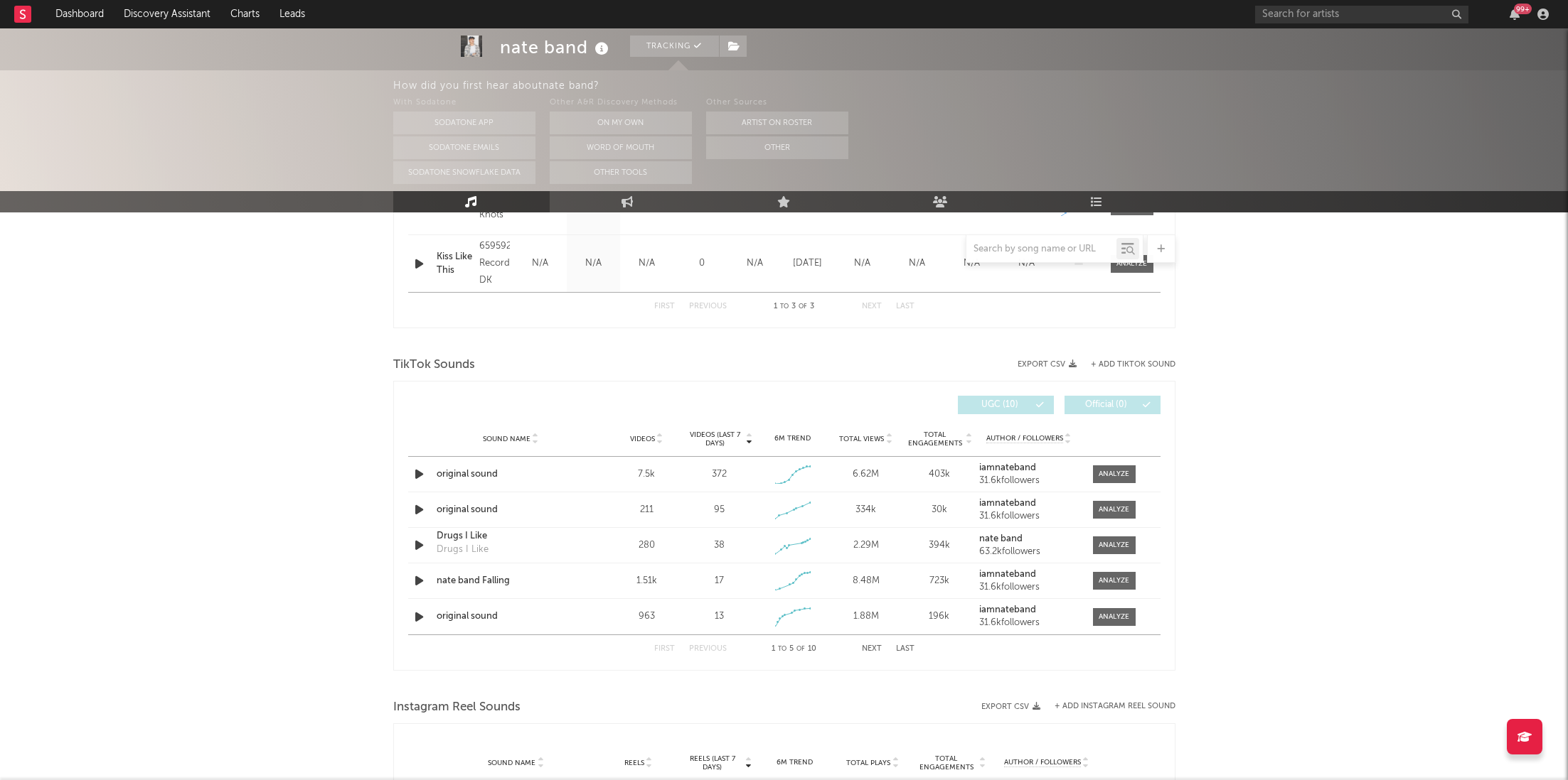
click at [608, 341] on div at bounding box center [784, 342] width 782 height 21
